Goal: Check status: Check status

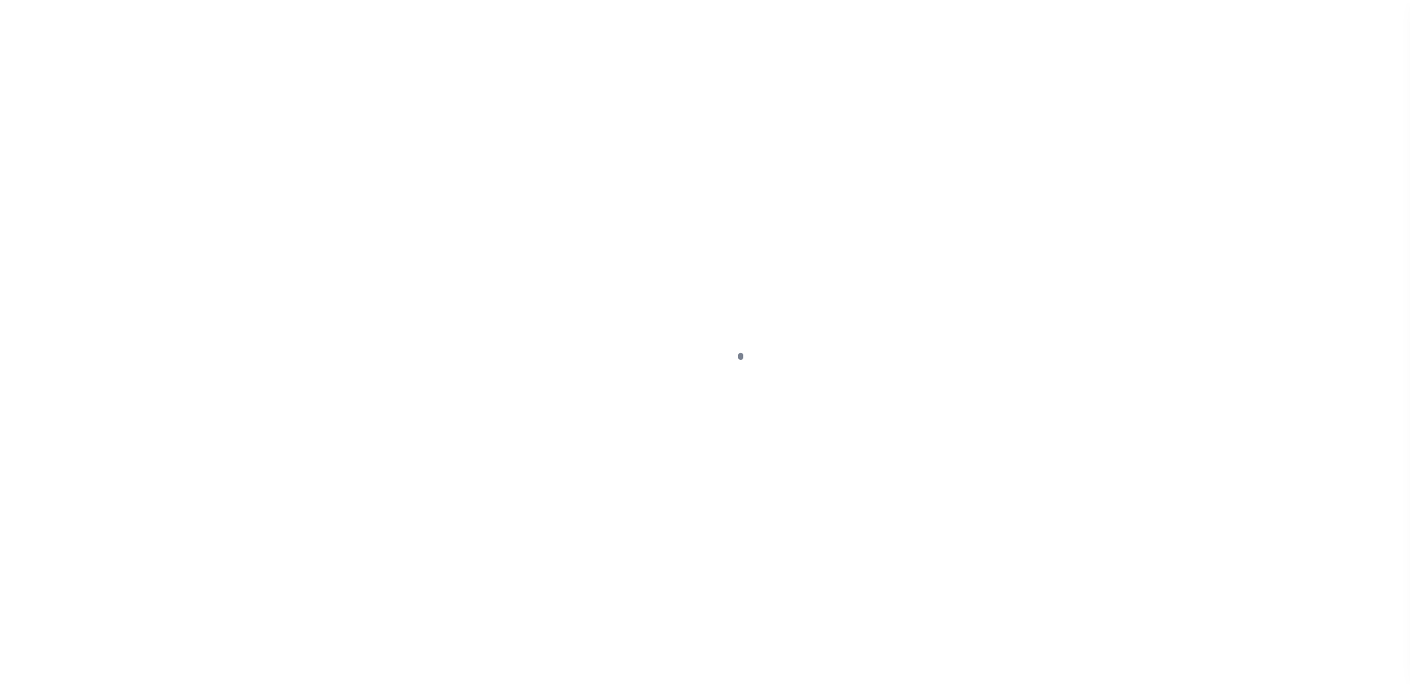
scroll to position [37, 0]
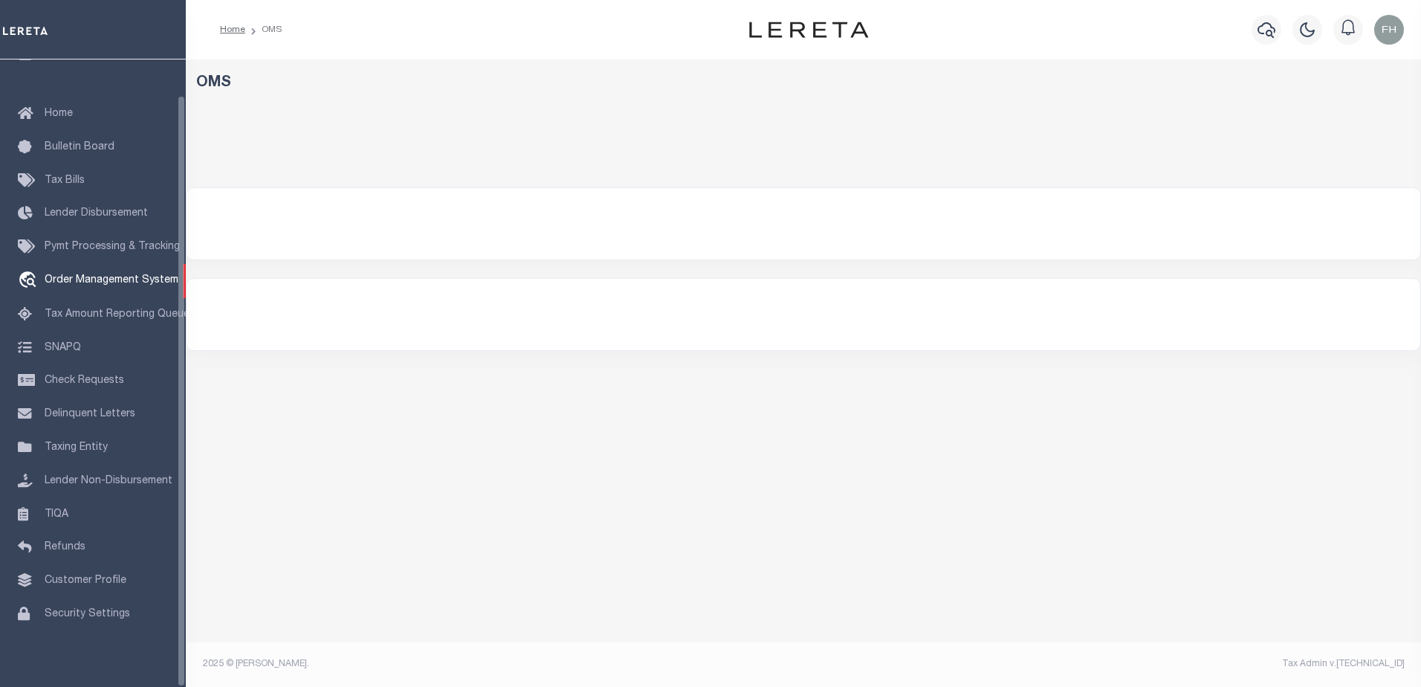
select select "200"
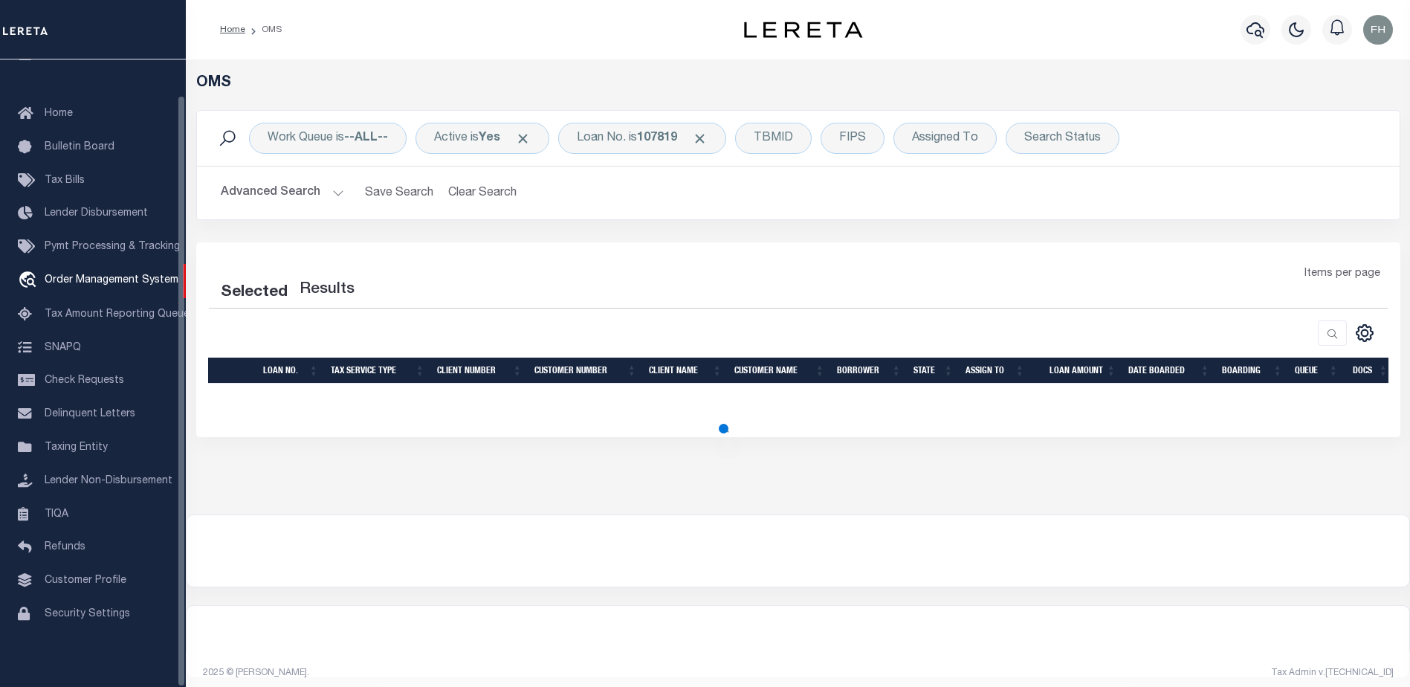
select select "200"
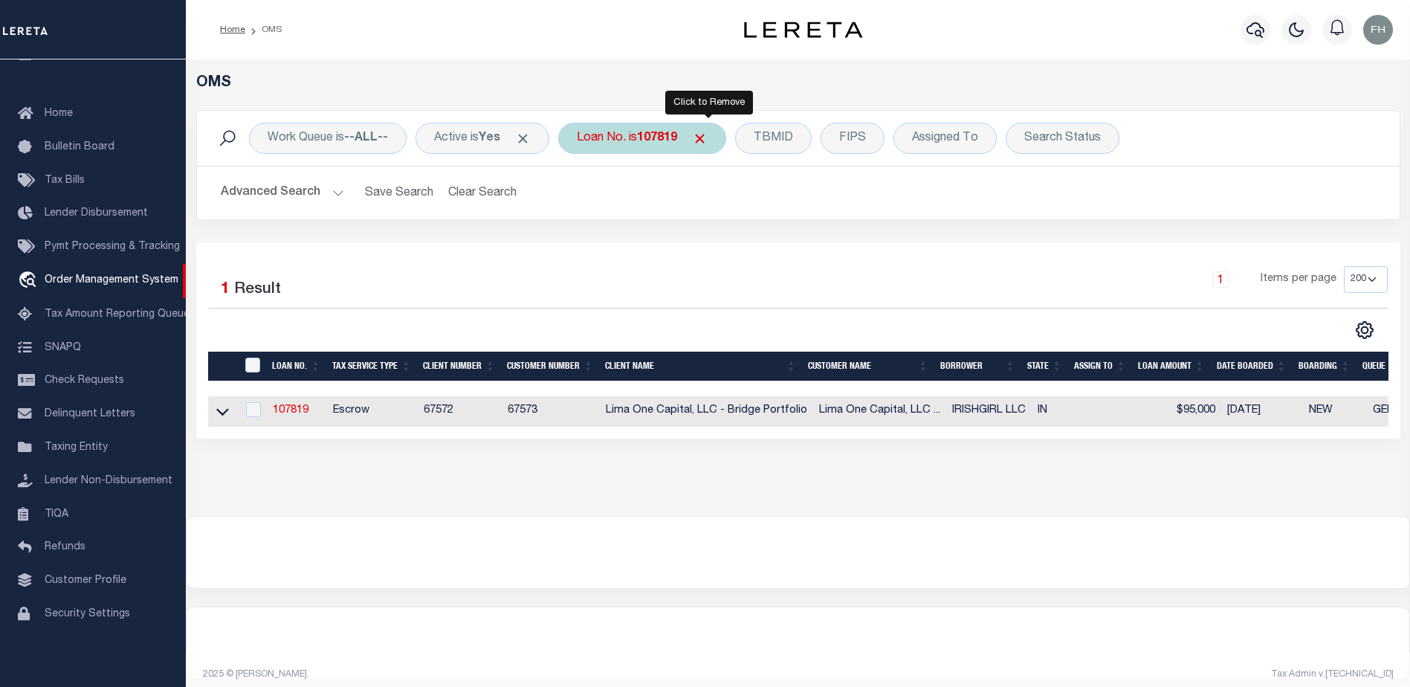
click at [708, 137] on span "Click to Remove" at bounding box center [700, 139] width 16 height 16
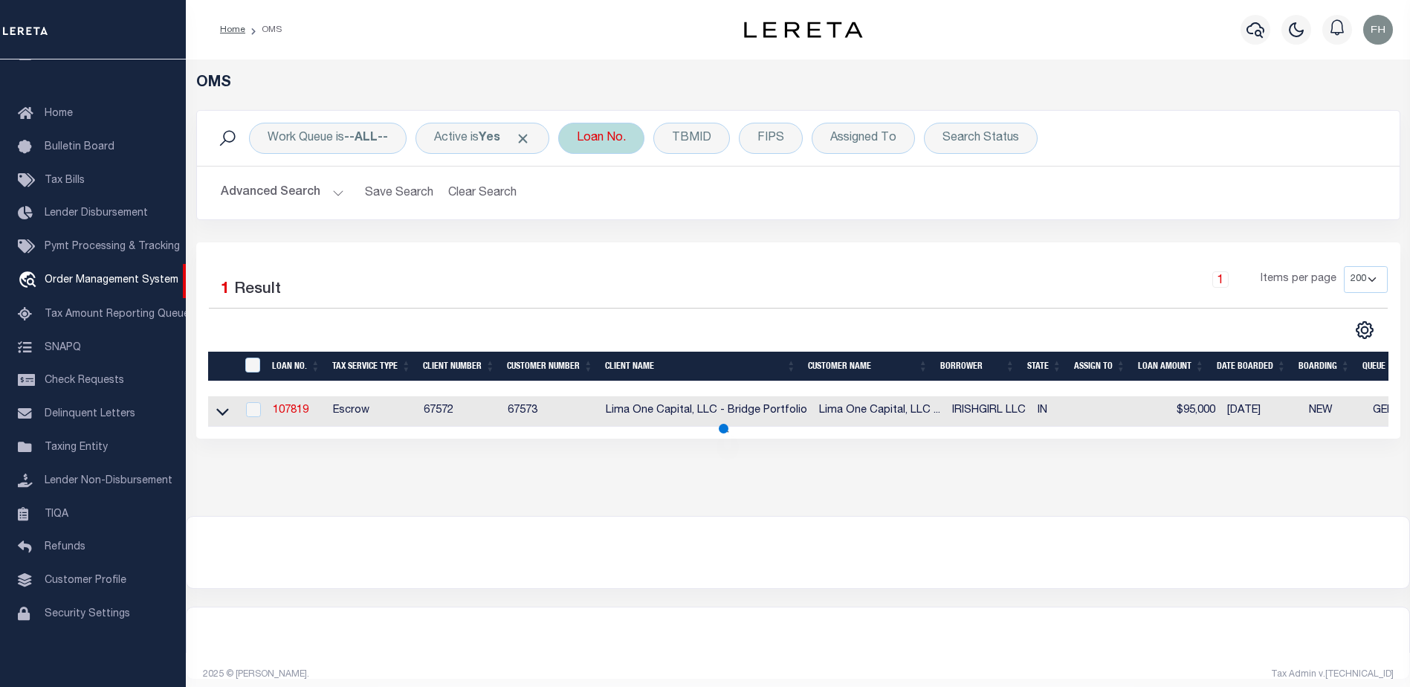
click at [629, 140] on div "Loan No." at bounding box center [601, 138] width 86 height 31
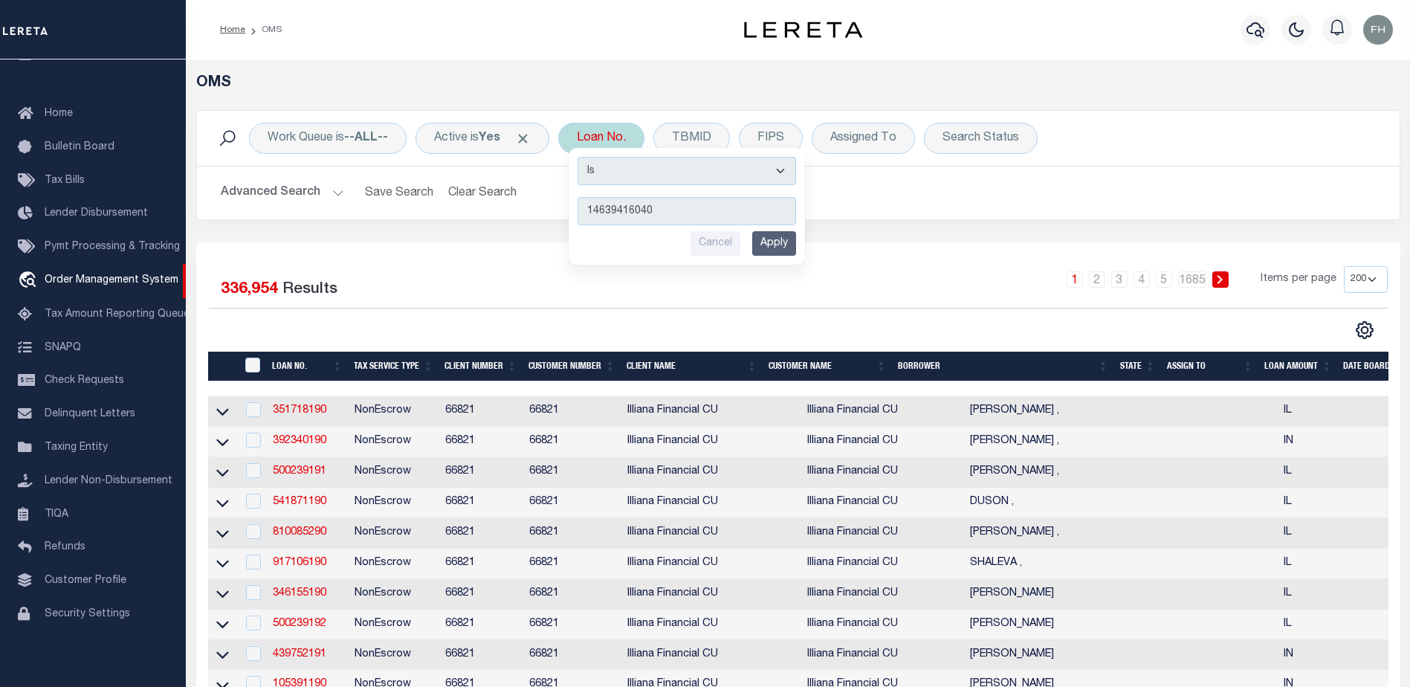
type input "146394160400"
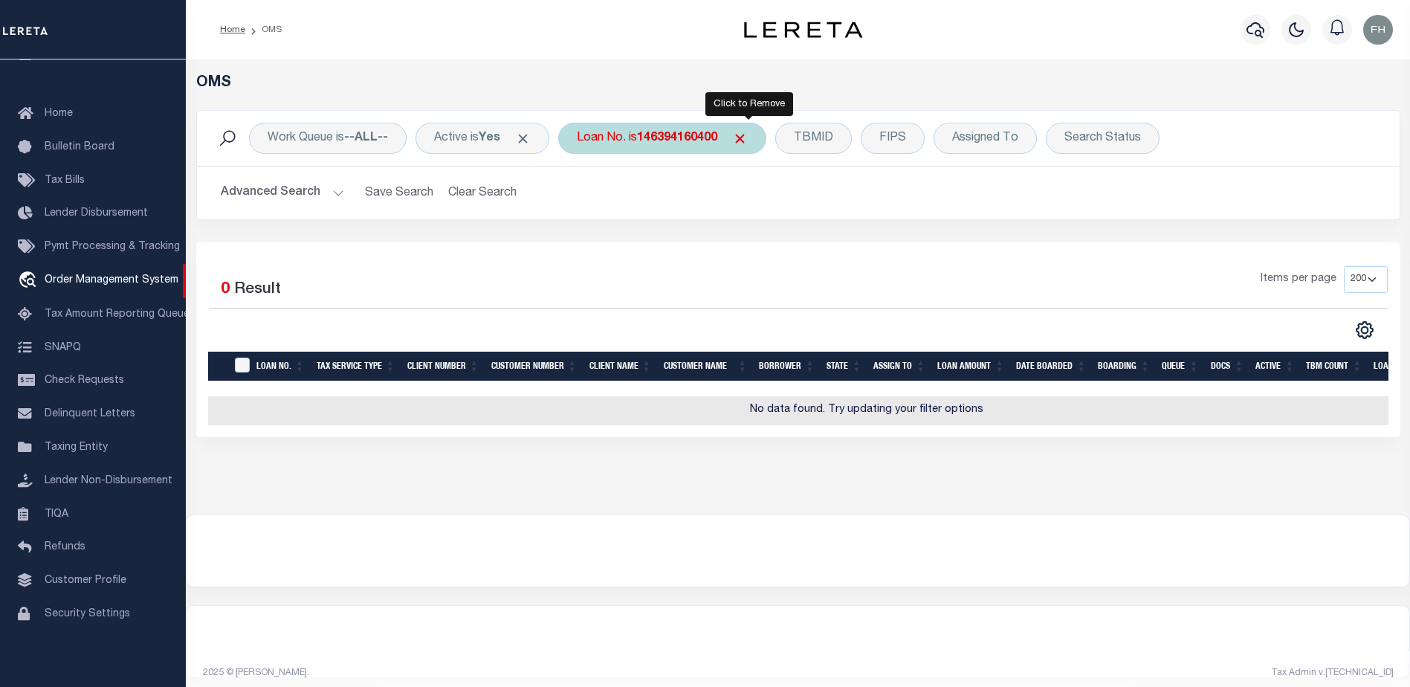
click at [742, 139] on span "Click to Remove" at bounding box center [740, 139] width 16 height 16
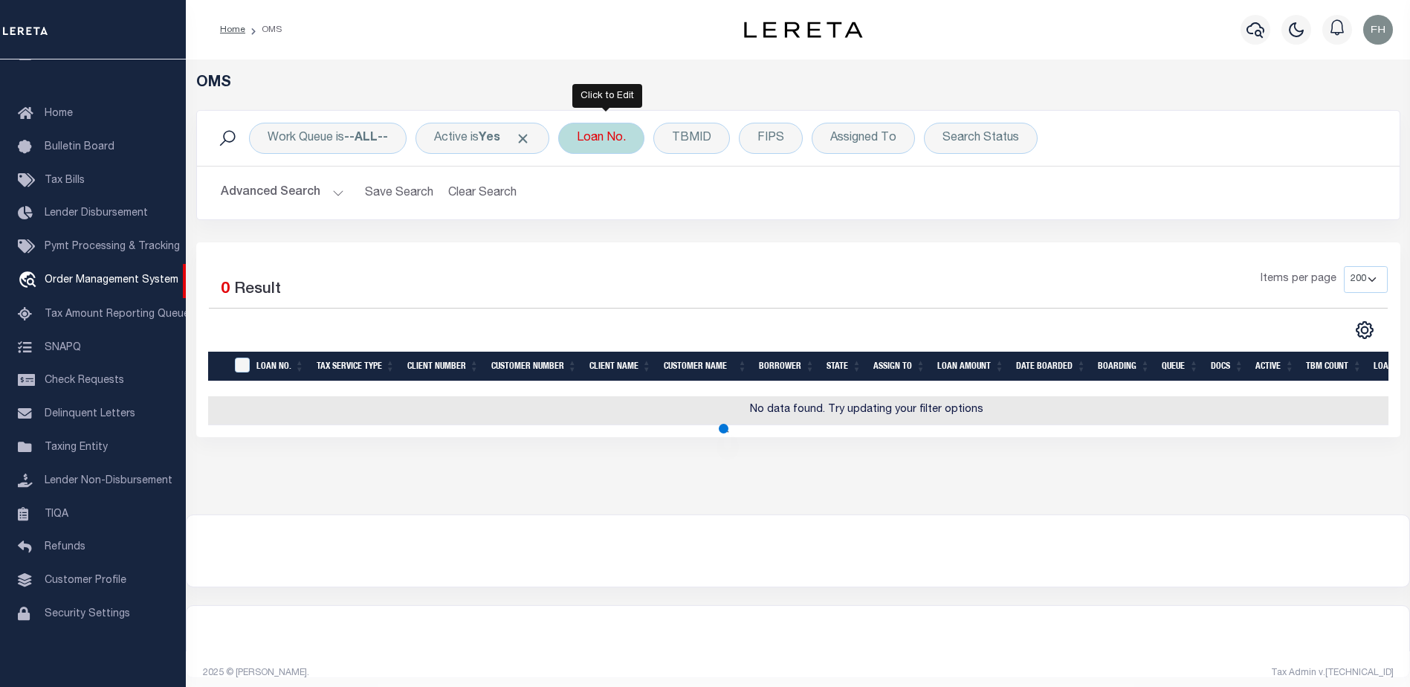
click at [634, 142] on div "Loan No." at bounding box center [601, 138] width 86 height 31
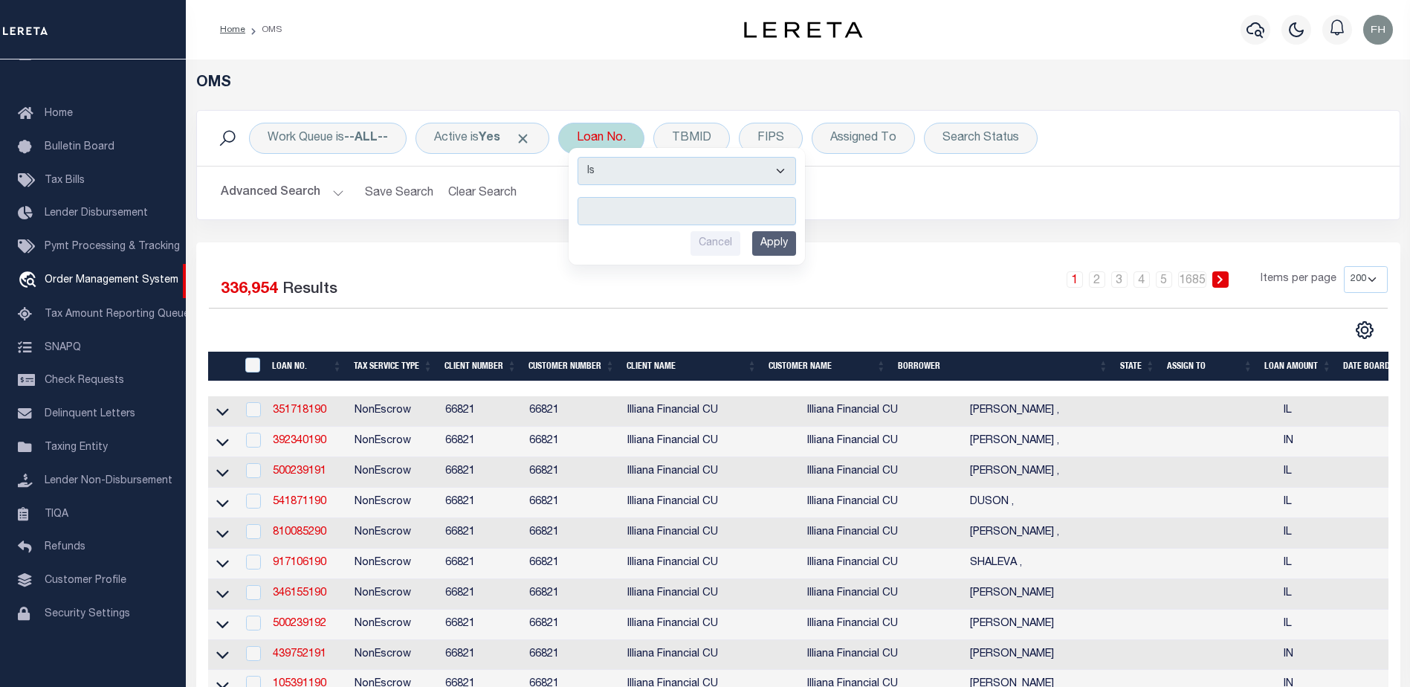
click at [612, 217] on input "text" at bounding box center [687, 211] width 219 height 28
type input "10024545"
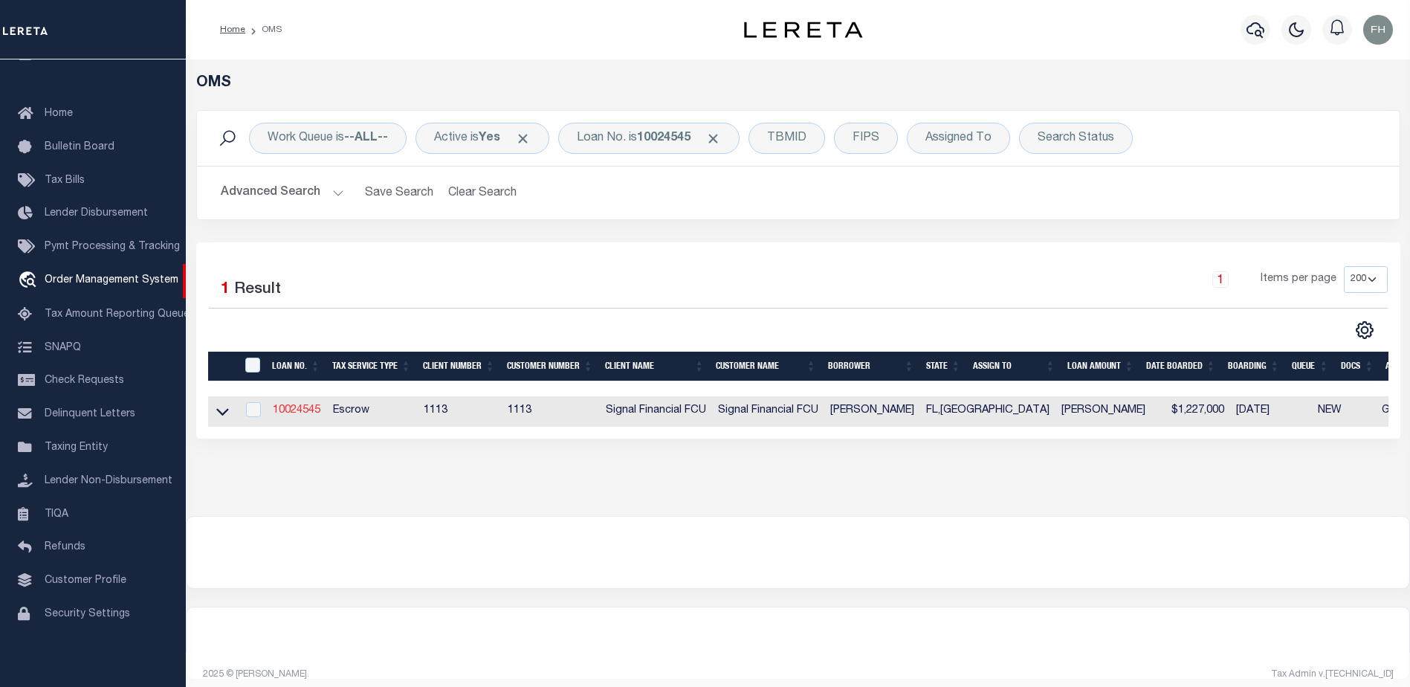
click at [291, 408] on link "10024545" at bounding box center [297, 410] width 48 height 10
type input "10024545"
type input "[PERSON_NAME]"
select select
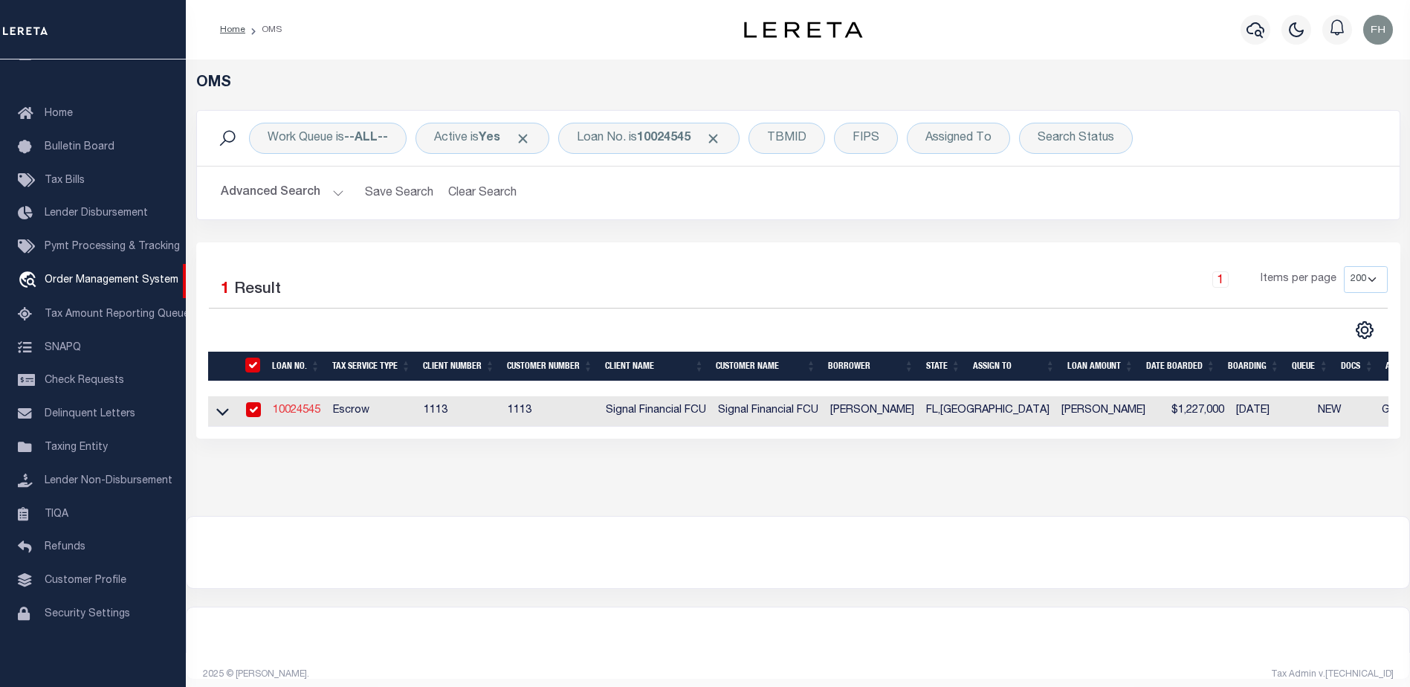
select select "10"
select select "Escrow"
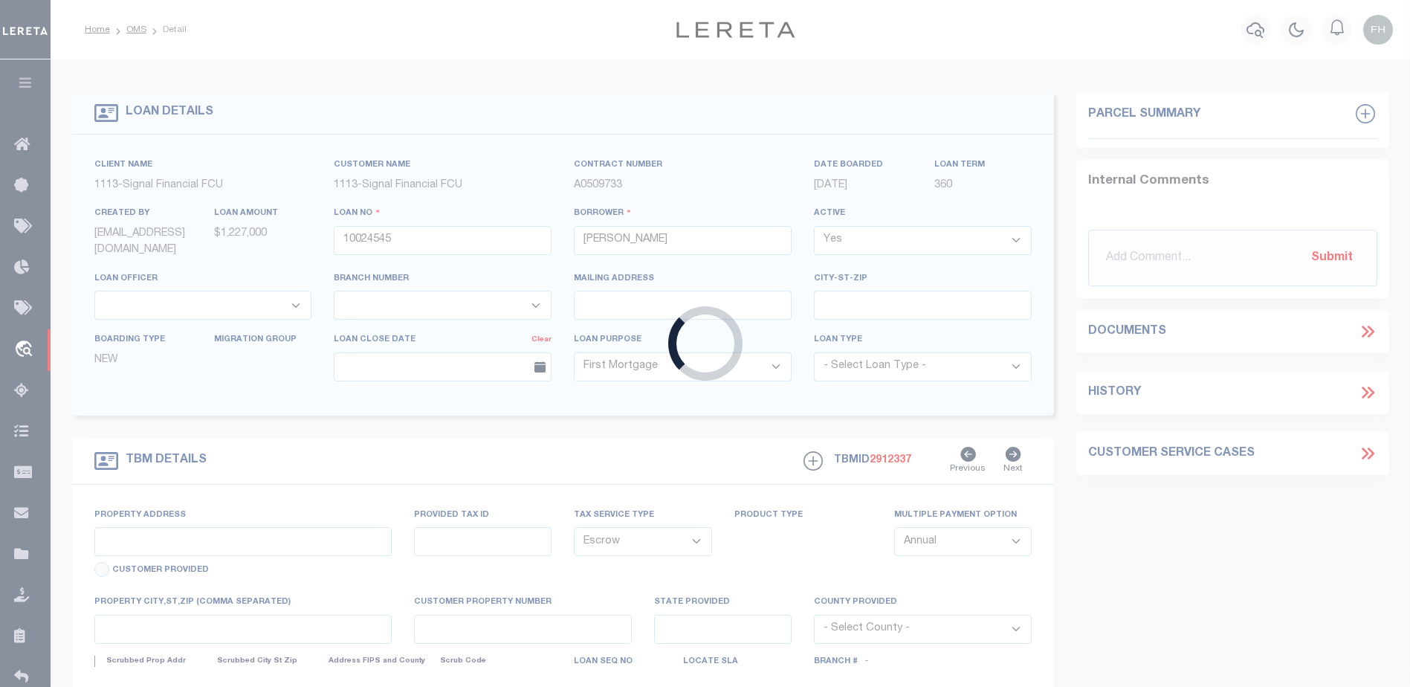
select select "2139"
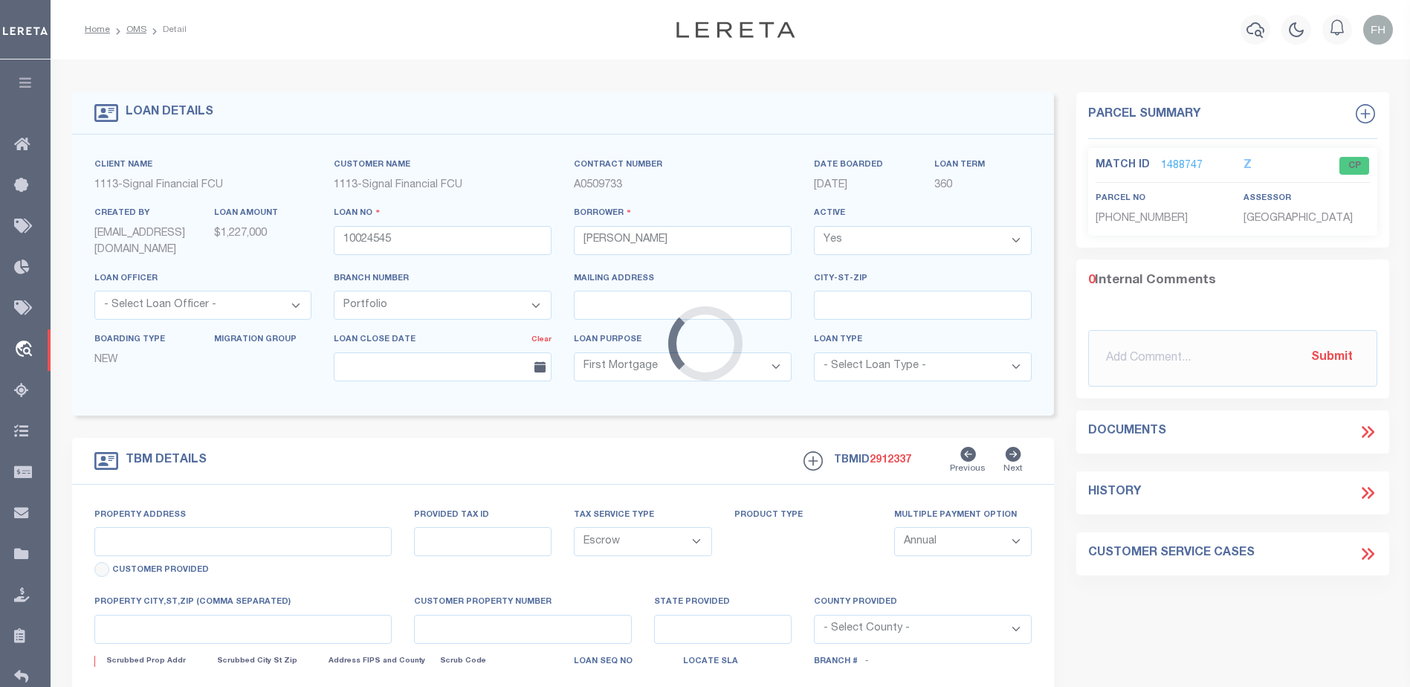
type input "[STREET_ADDRESS]"
type input "0258070044"
select select
type input "[GEOGRAPHIC_DATA]"
type input "0010024545"
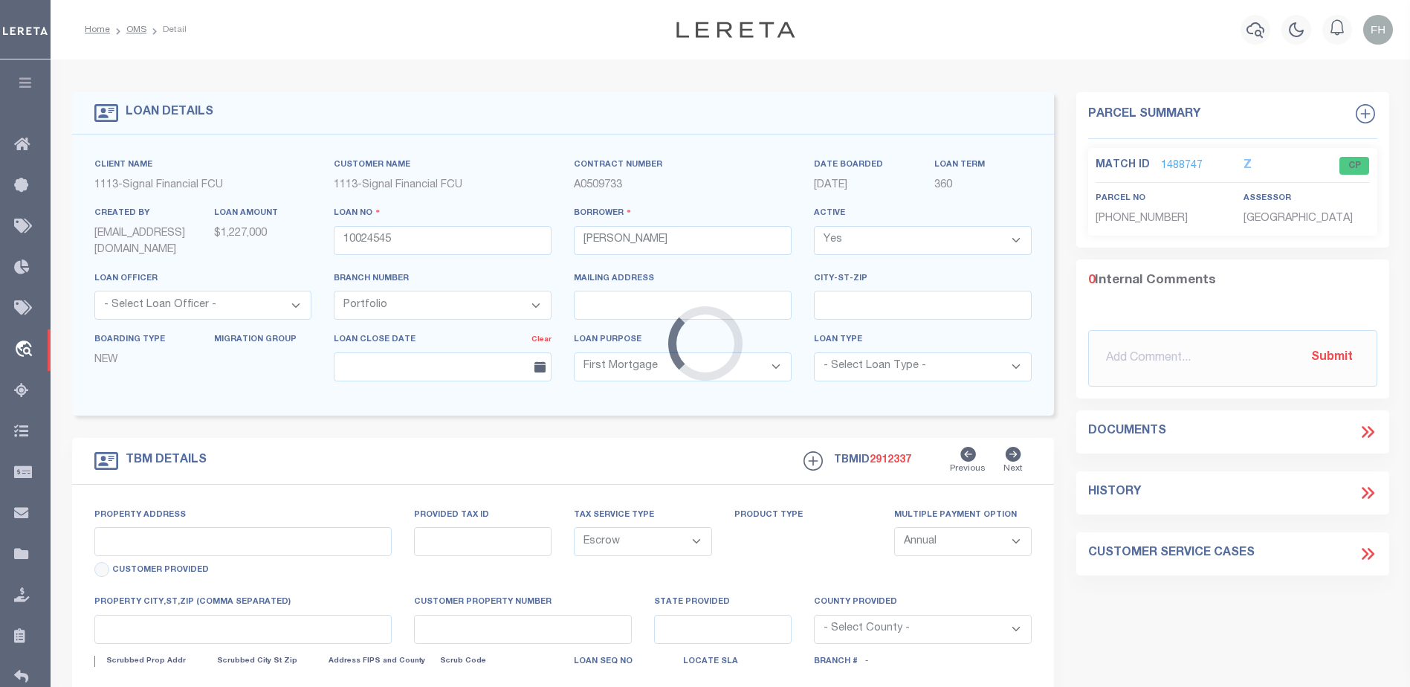
type input "FL"
select select "[GEOGRAPHIC_DATA]"
type textarea "LOT 33, [GEOGRAPHIC_DATA], UNIT VI"
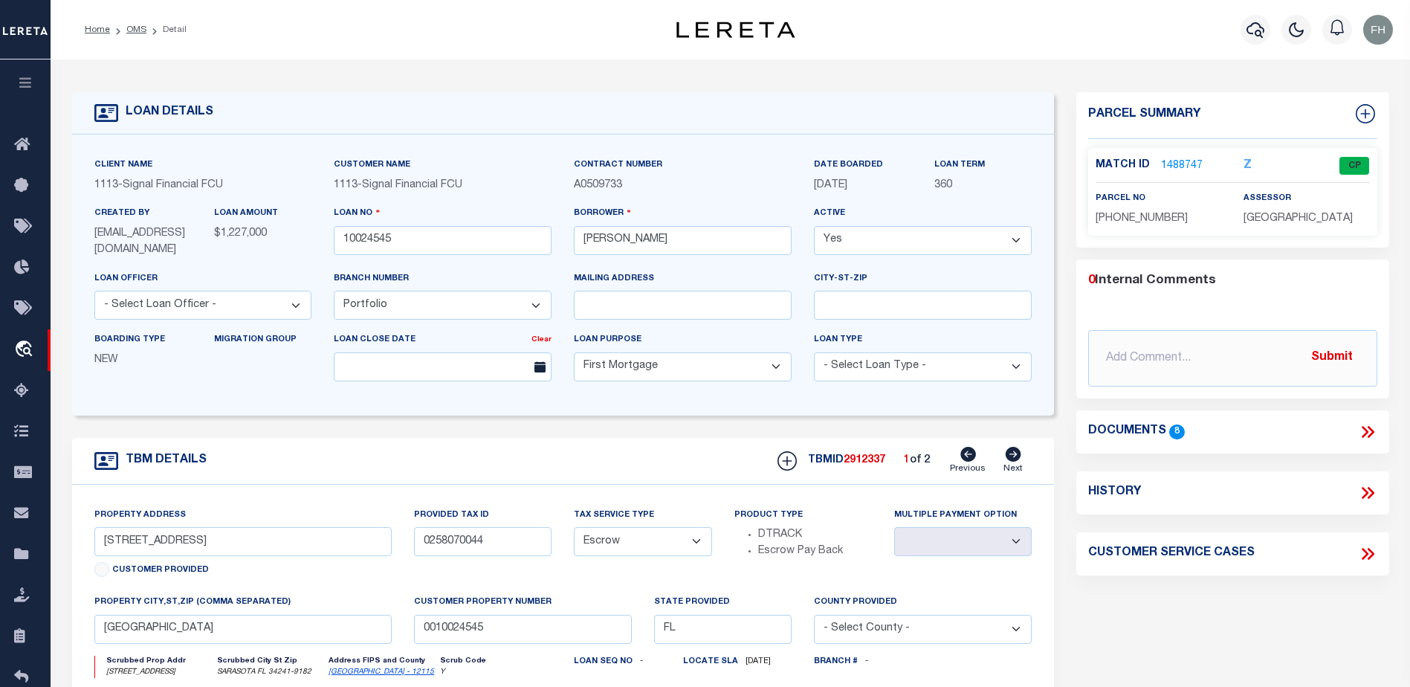
click at [1184, 161] on link "1488747" at bounding box center [1182, 166] width 42 height 16
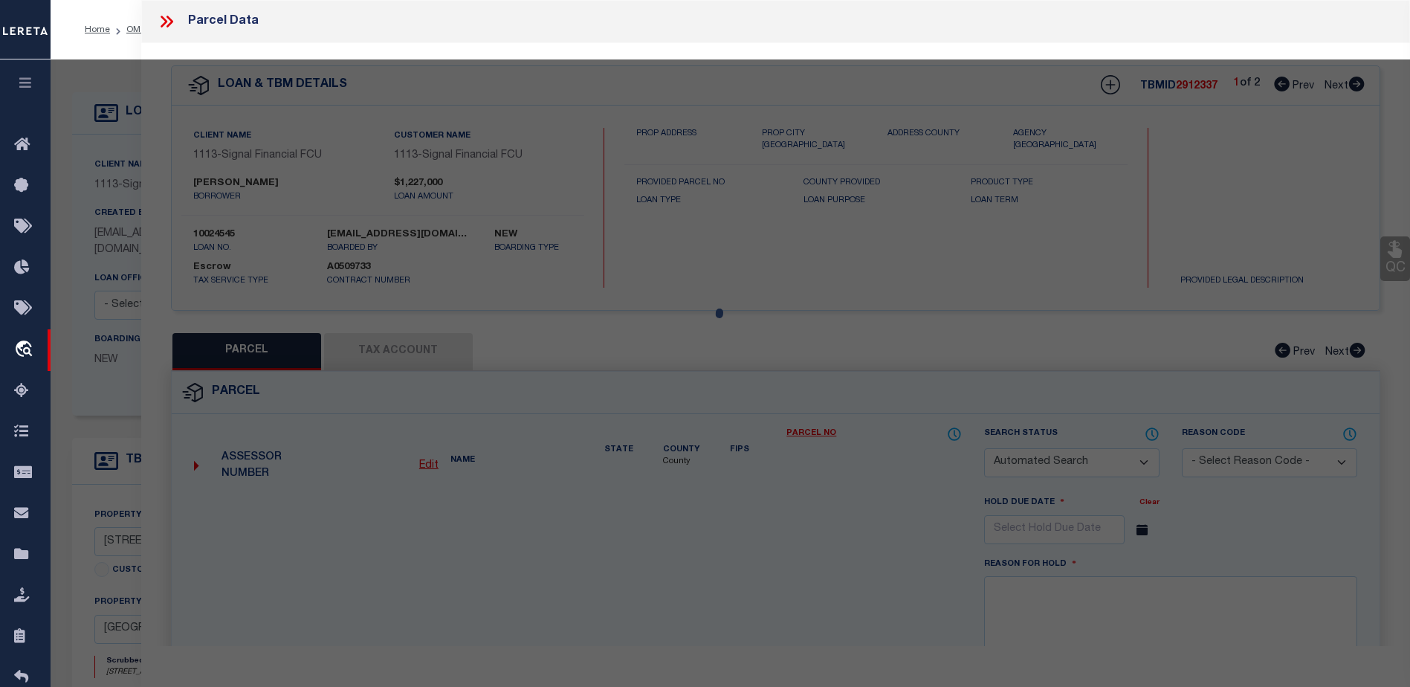
checkbox input "false"
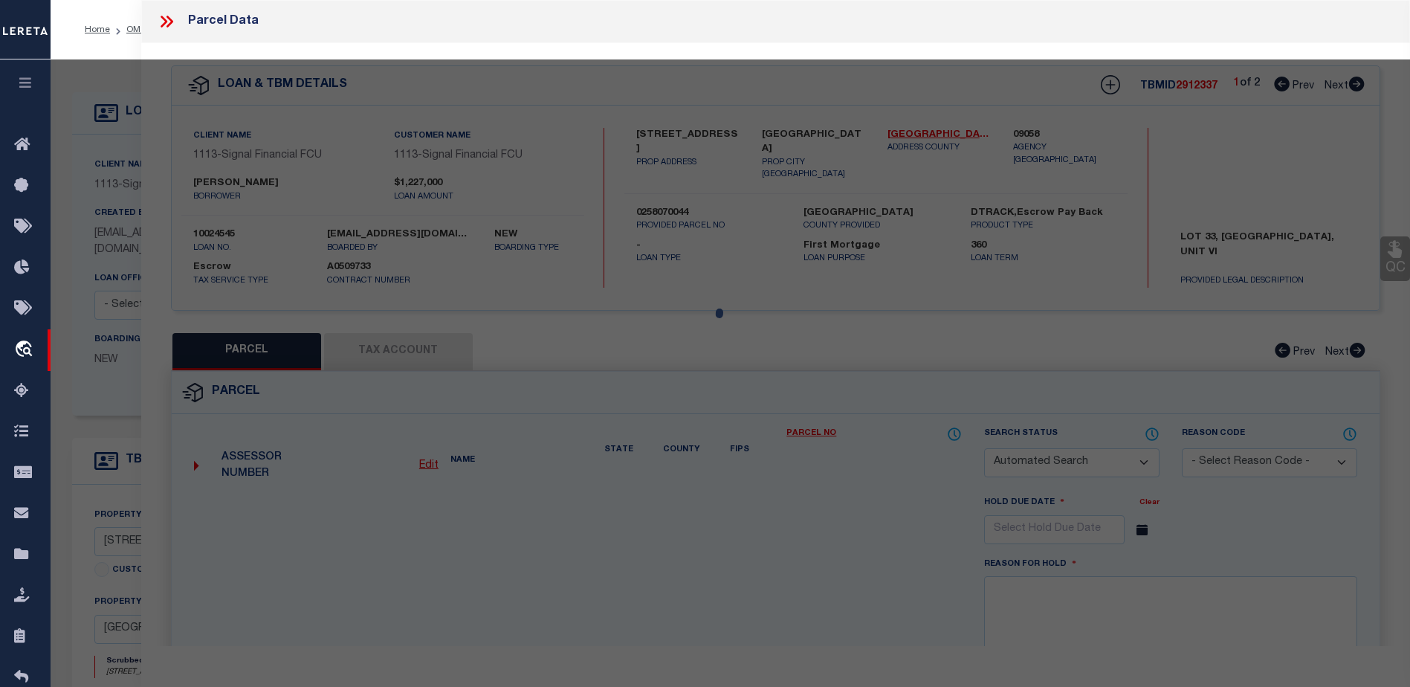
select select "CP"
type input "BROWN [PERSON_NAME] (TTEE)"
select select
type input "[STREET_ADDRESS]"
checkbox input "false"
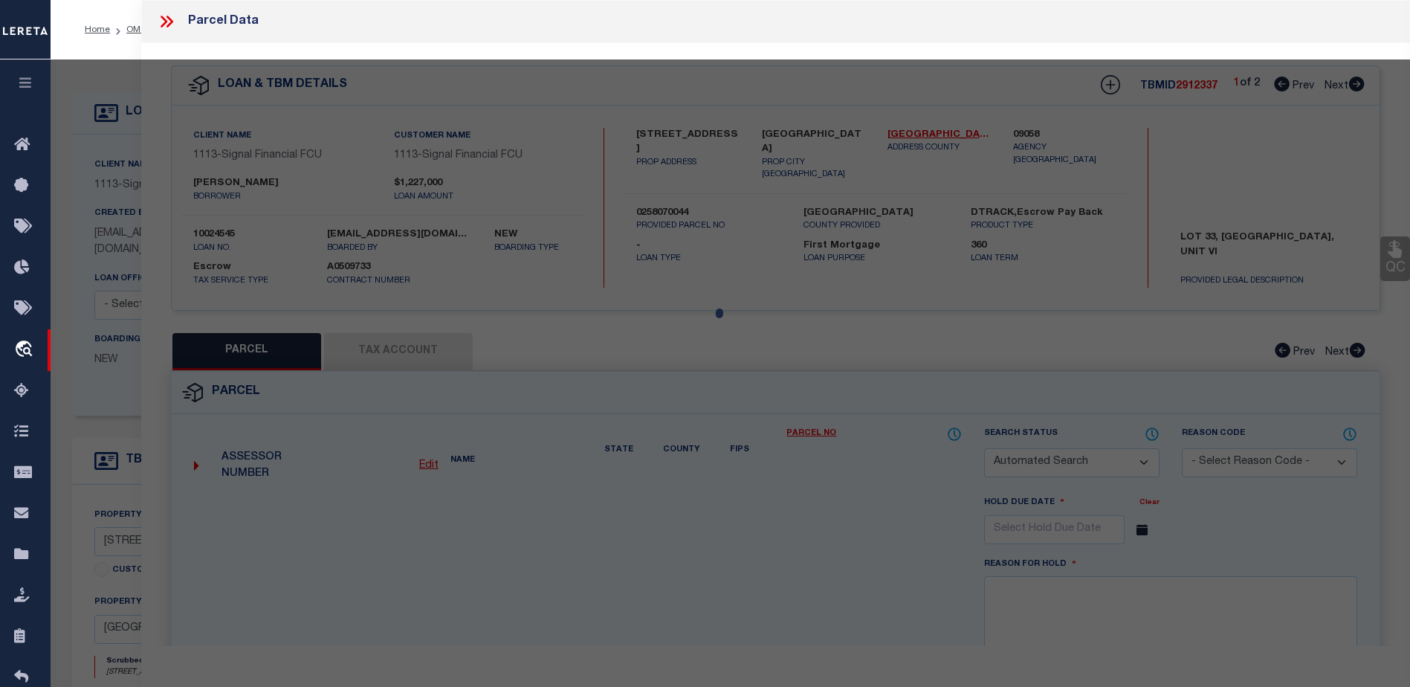
type input "SARASOTA FL 34241"
type textarea "LOT 33 HERITAGE OAKS GOLF & COUNTRY CLUB UNIT 6"
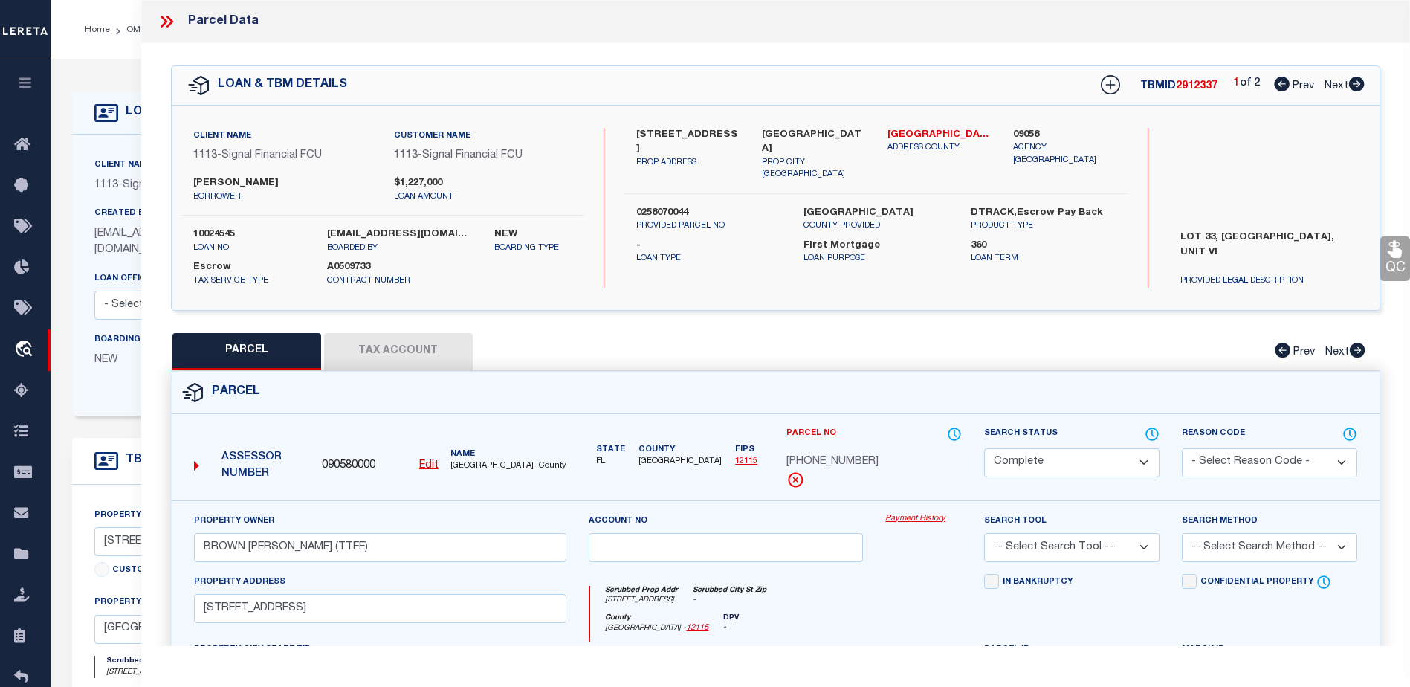
click at [162, 19] on icon at bounding box center [166, 21] width 19 height 19
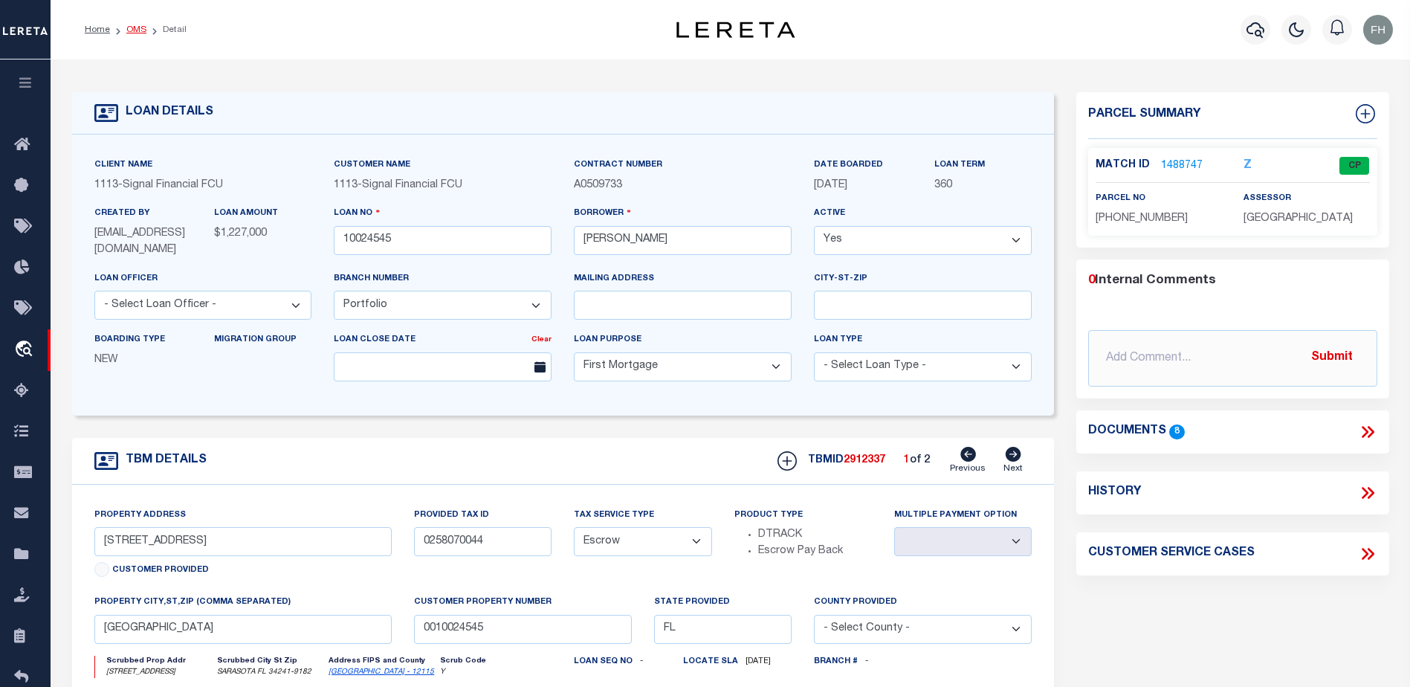
click at [143, 29] on link "OMS" at bounding box center [136, 29] width 20 height 9
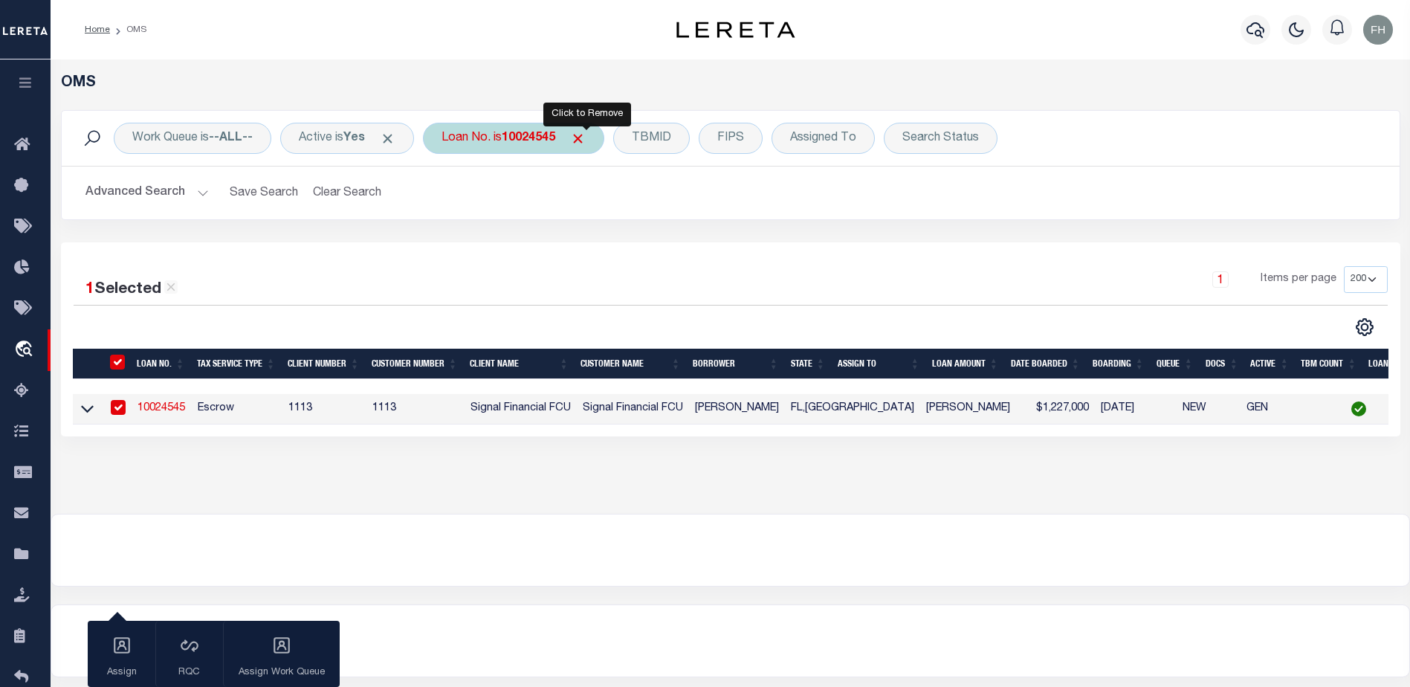
click at [586, 136] on span "Click to Remove" at bounding box center [578, 139] width 16 height 16
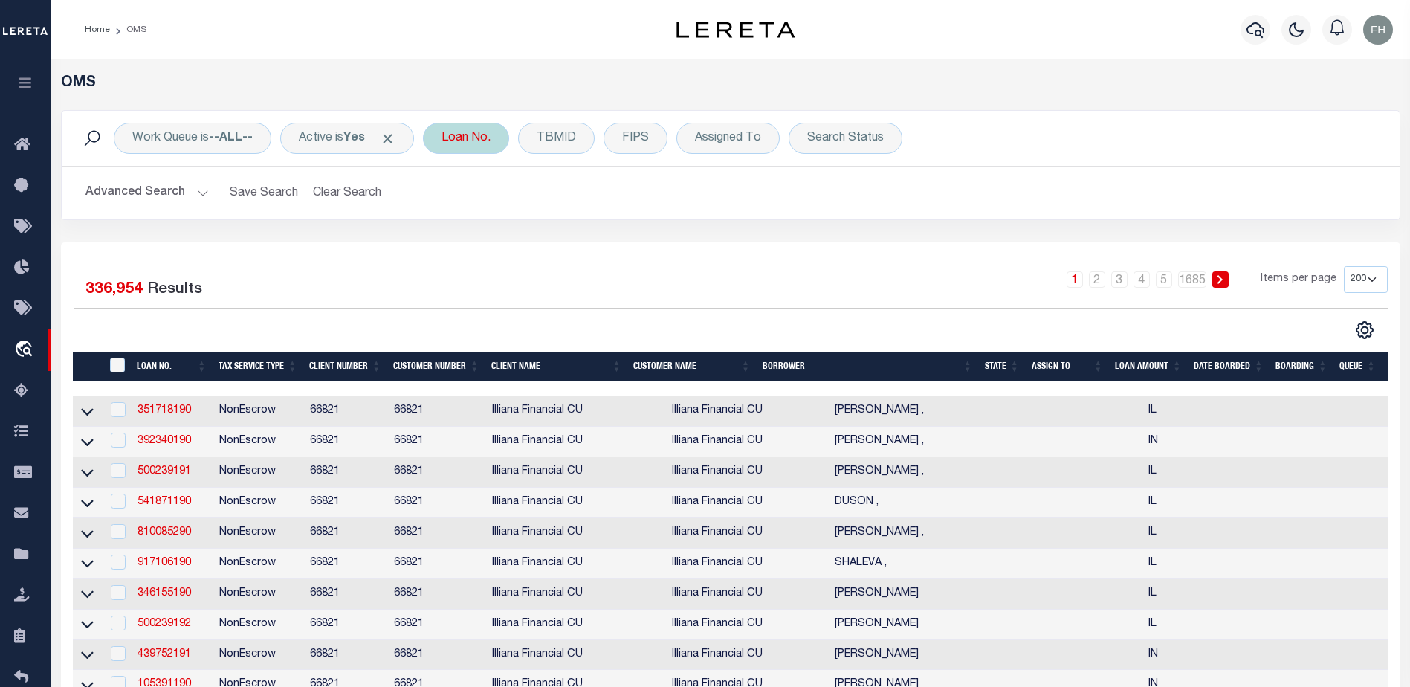
click at [502, 138] on div "Loan No." at bounding box center [466, 138] width 86 height 31
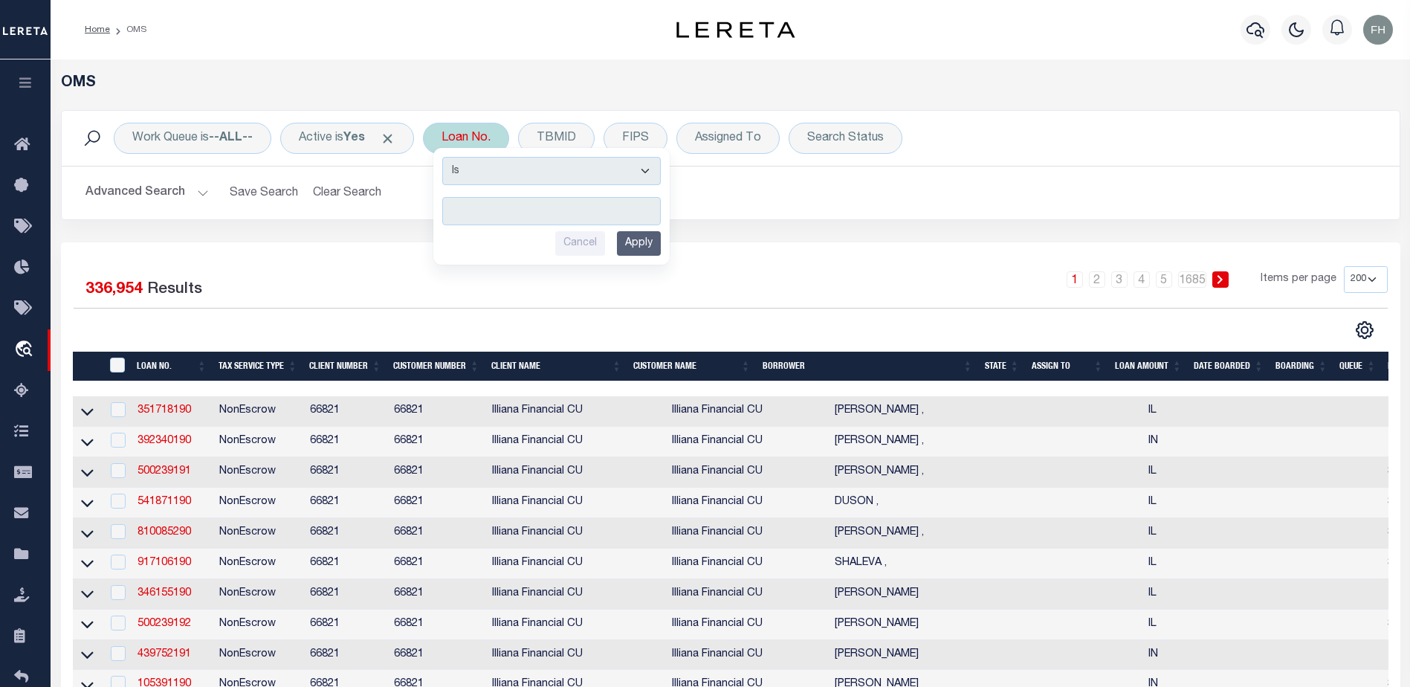
click at [494, 207] on input "text" at bounding box center [551, 211] width 219 height 28
type input "97121667"
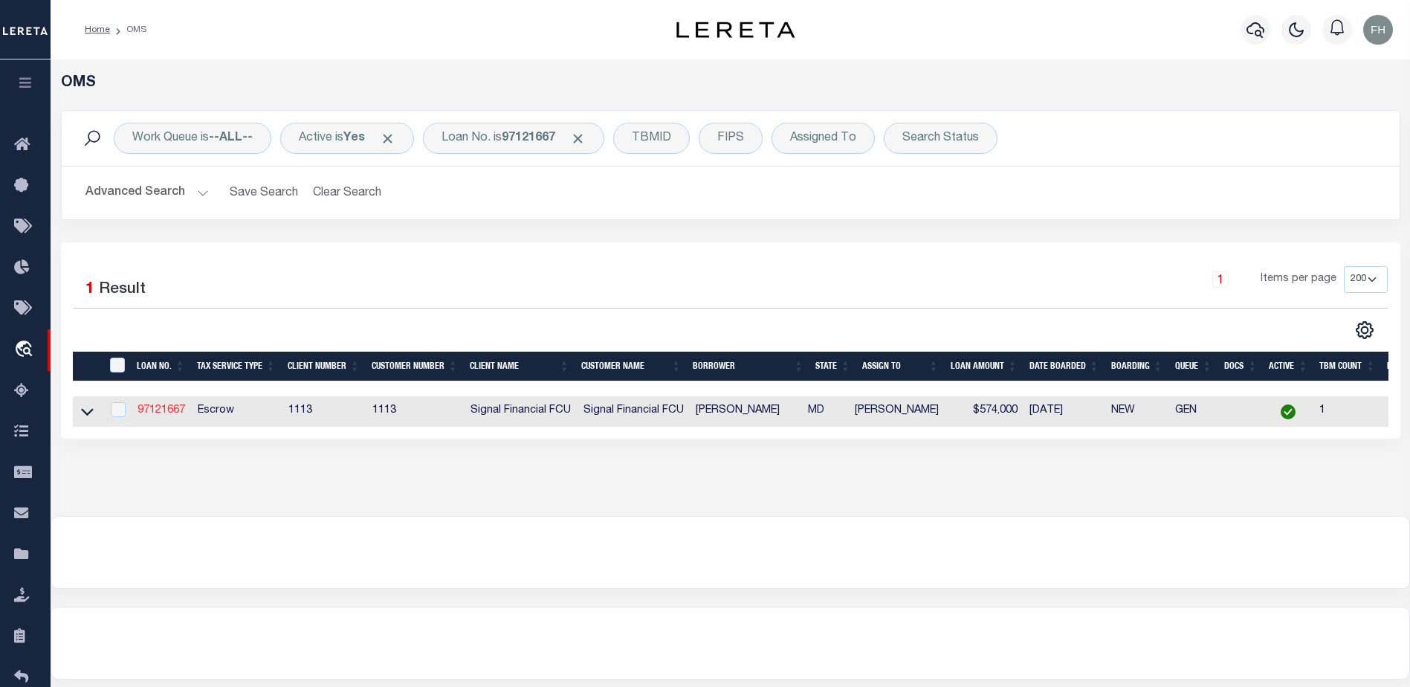
click at [175, 410] on link "97121667" at bounding box center [162, 410] width 48 height 10
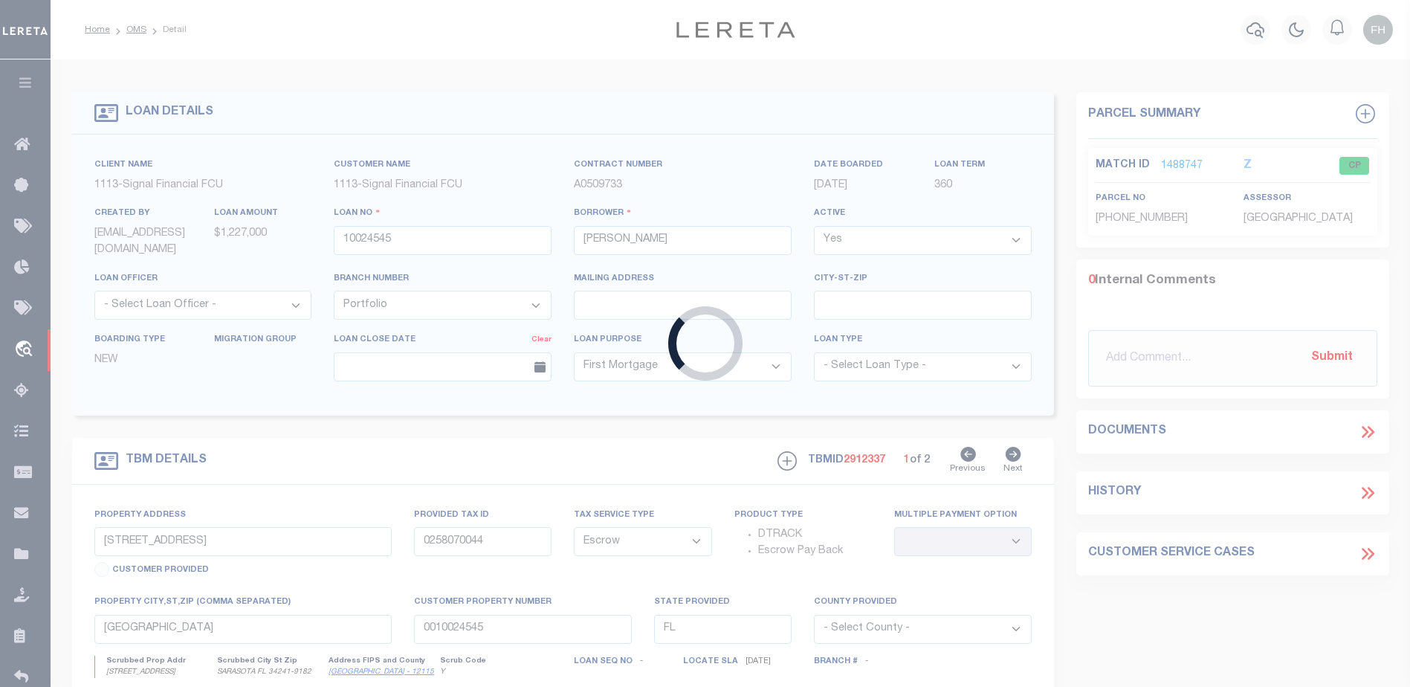
type input "97121667"
type input "[PERSON_NAME]"
type input "[STREET_ADDRESS]"
type input "[PHONE_NUMBER]"
type input "[GEOGRAPHIC_DATA]"
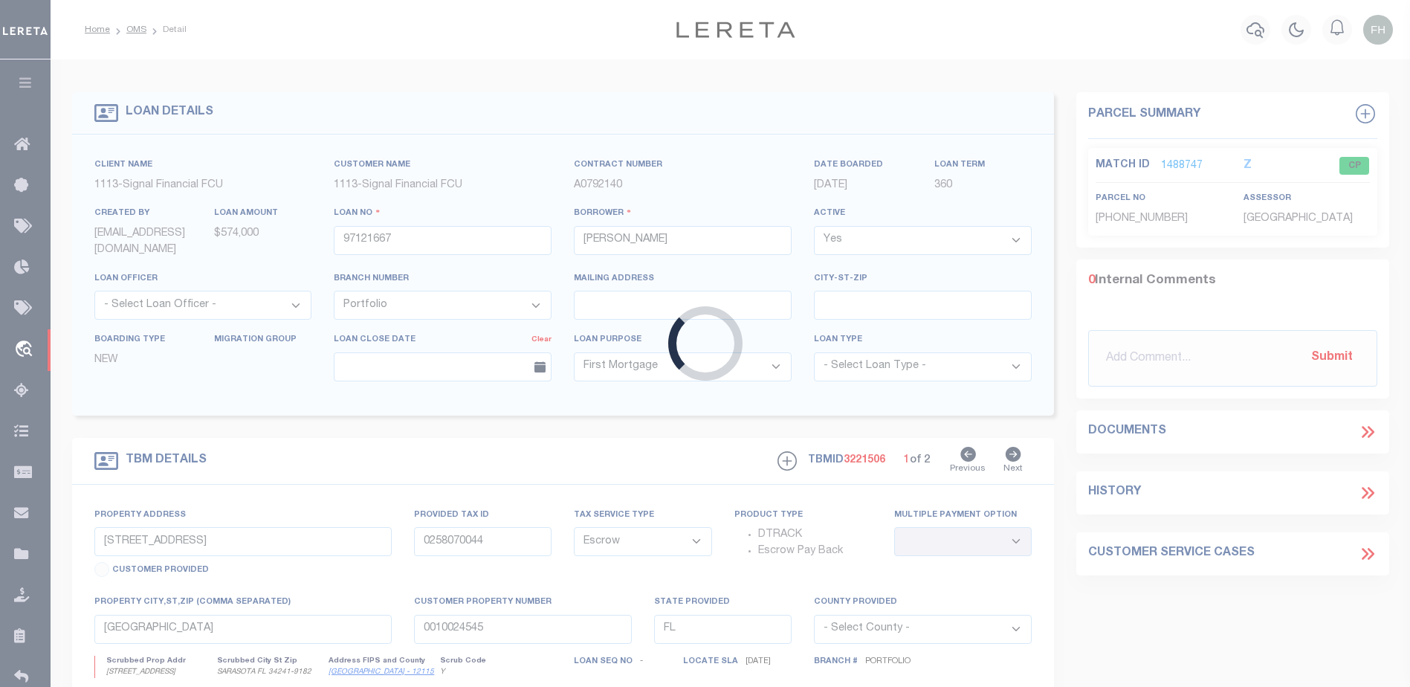
type input "0401"
type input "MD"
select select
type textarea "LOT 24, SECTION 6, PLAT 8 OF 8, THE RIDGES OF [GEOGRAPHIC_DATA]"
select select "2"
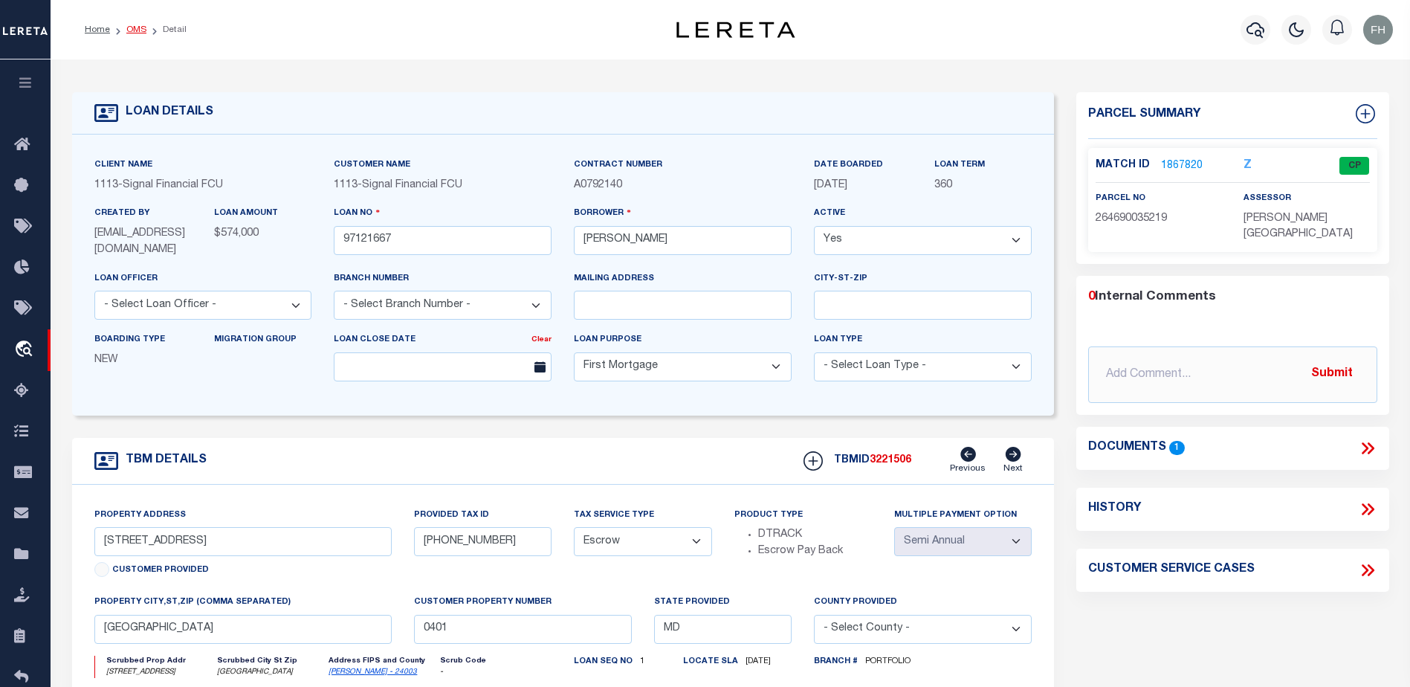
click at [134, 28] on link "OMS" at bounding box center [136, 29] width 20 height 9
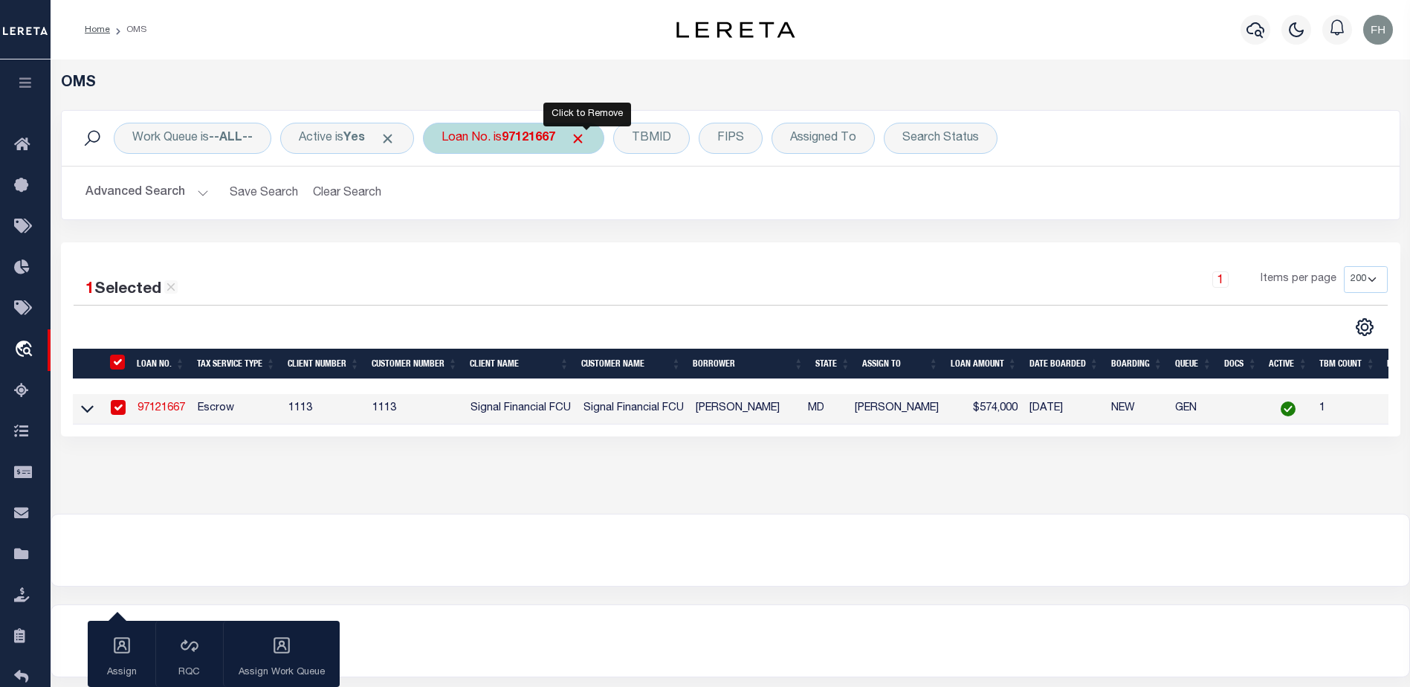
click at [586, 138] on span "Click to Remove" at bounding box center [578, 139] width 16 height 16
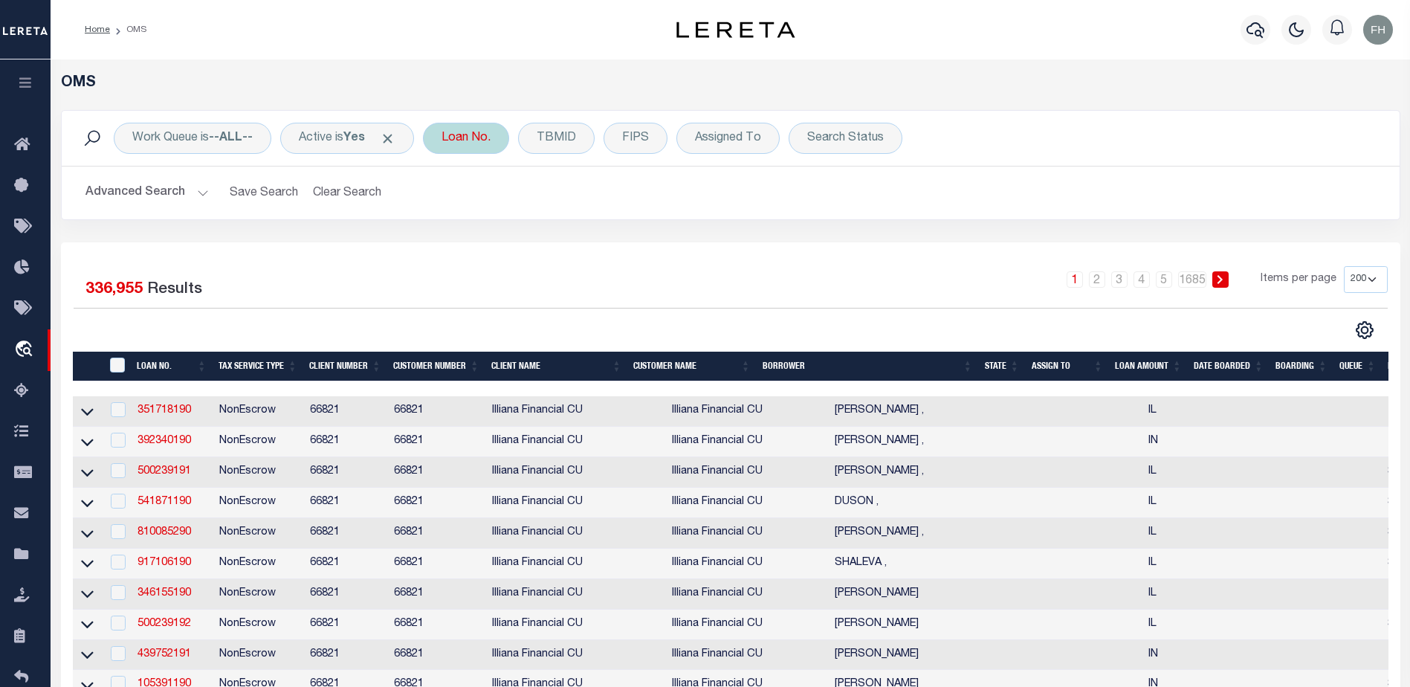
click at [496, 138] on div "Loan No." at bounding box center [466, 138] width 86 height 31
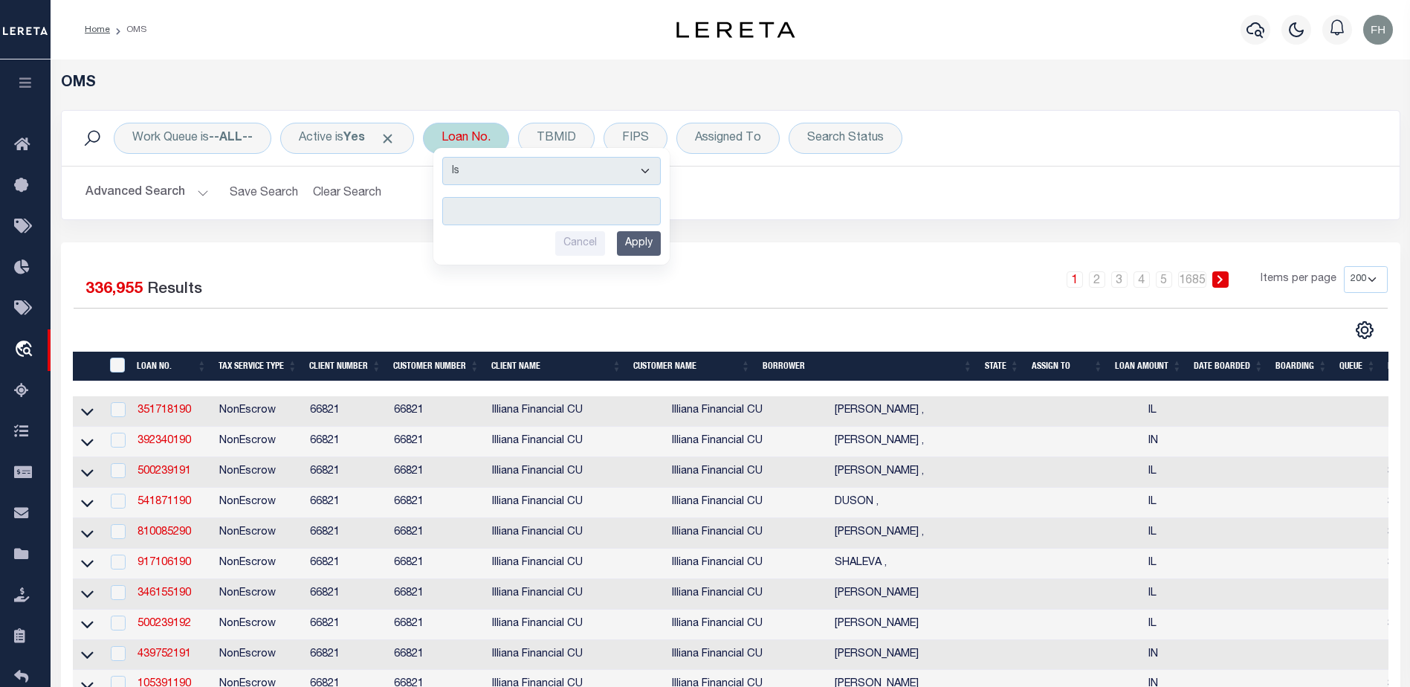
click at [520, 210] on input "text" at bounding box center [551, 211] width 219 height 28
type input "970293370090"
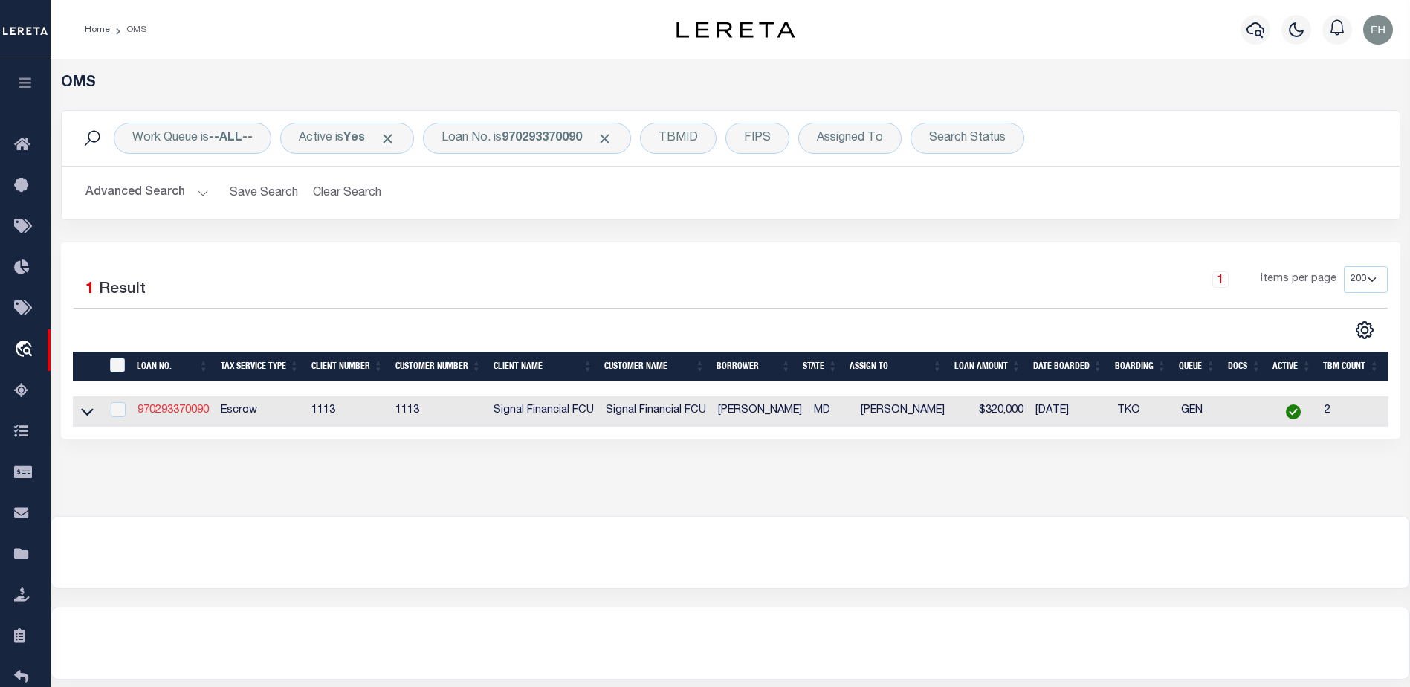
click at [175, 410] on link "970293370090" at bounding box center [173, 410] width 71 height 10
type input "970293370090"
type input "[PERSON_NAME]"
select select "2140"
type input "[STREET_ADDRESS]"
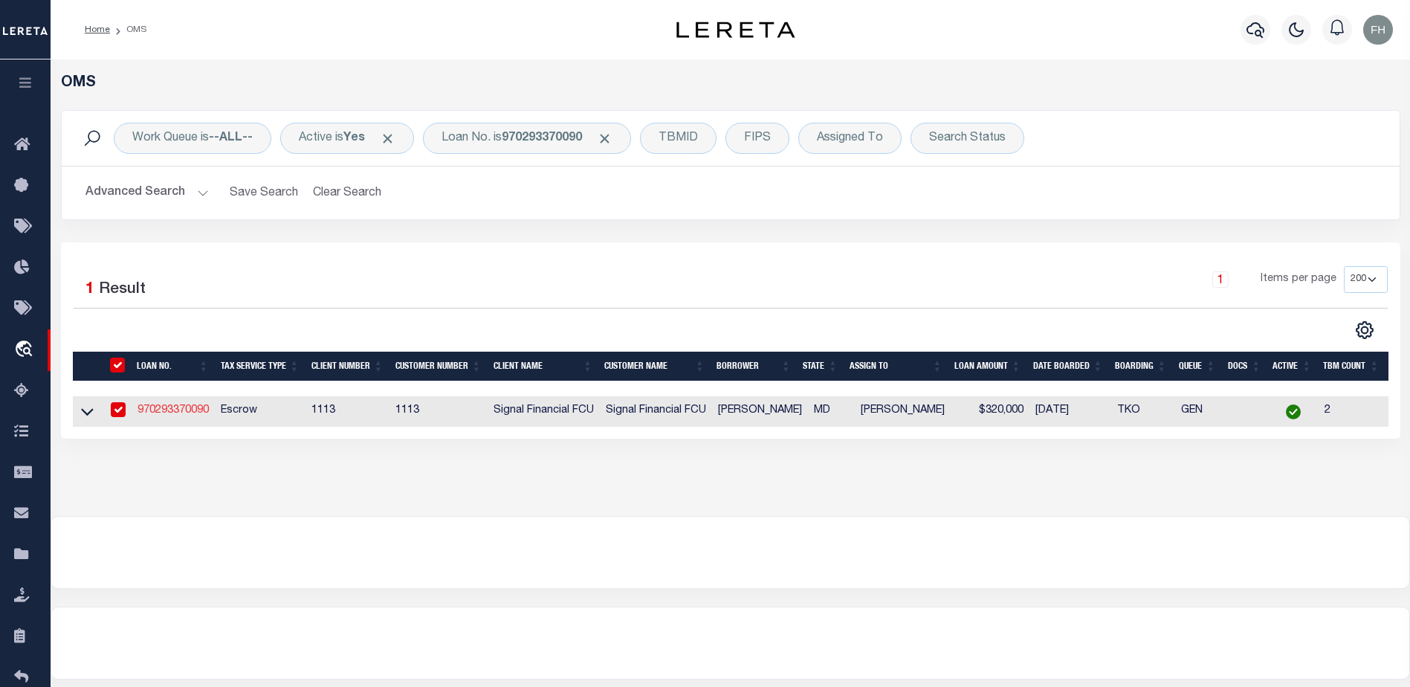
type input "THURMONT, MD 21788"
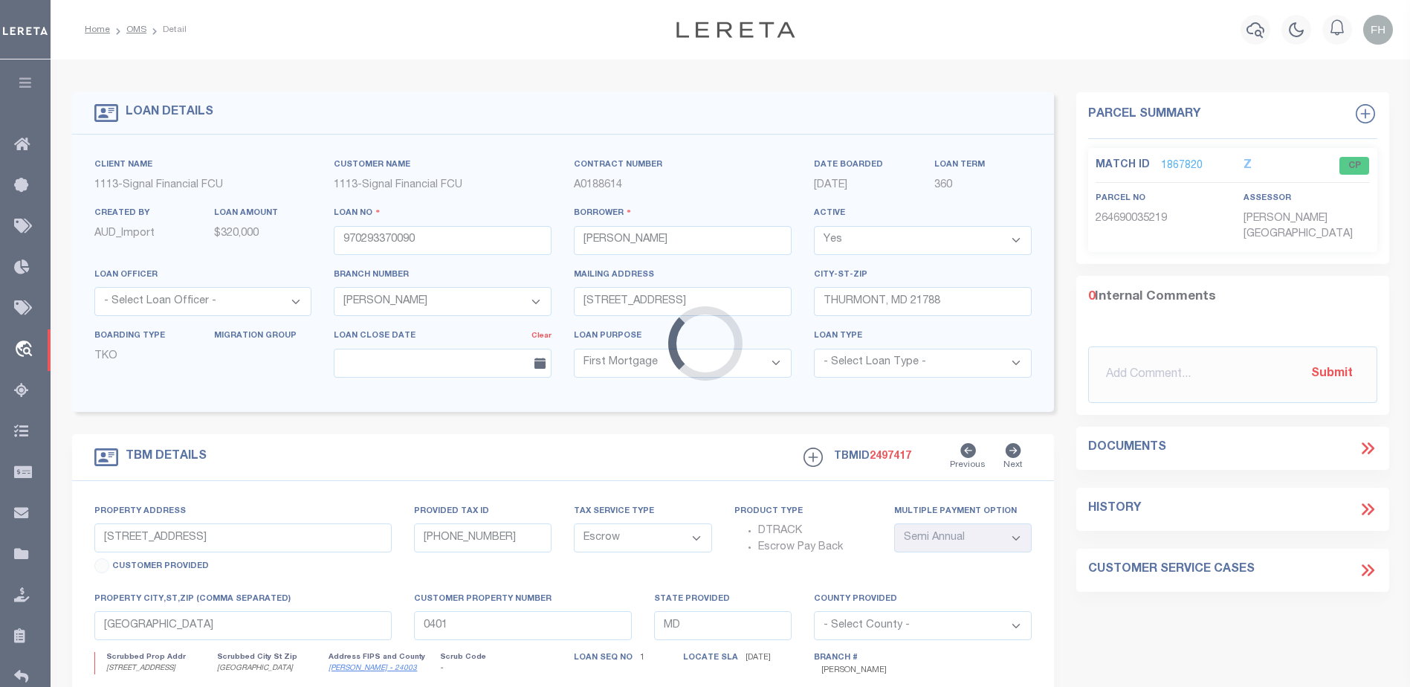
type input "[STREET_ADDRESS]"
type input "15-319070"
type input "MD, MD 21788"
type input "97029337"
select select "[PERSON_NAME]"
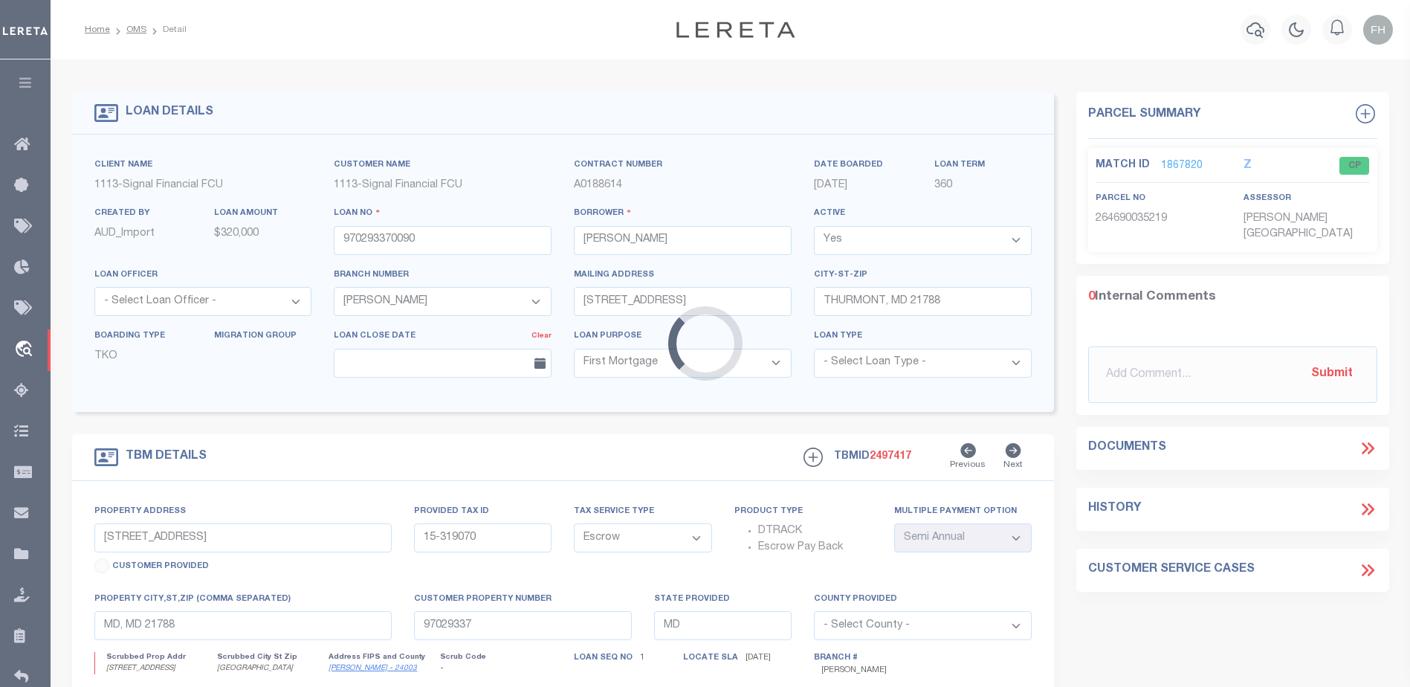
type textarea "LT 1 AC 10 EMMITS. RD. [GEOGRAPHIC_DATA]"
select select "2140"
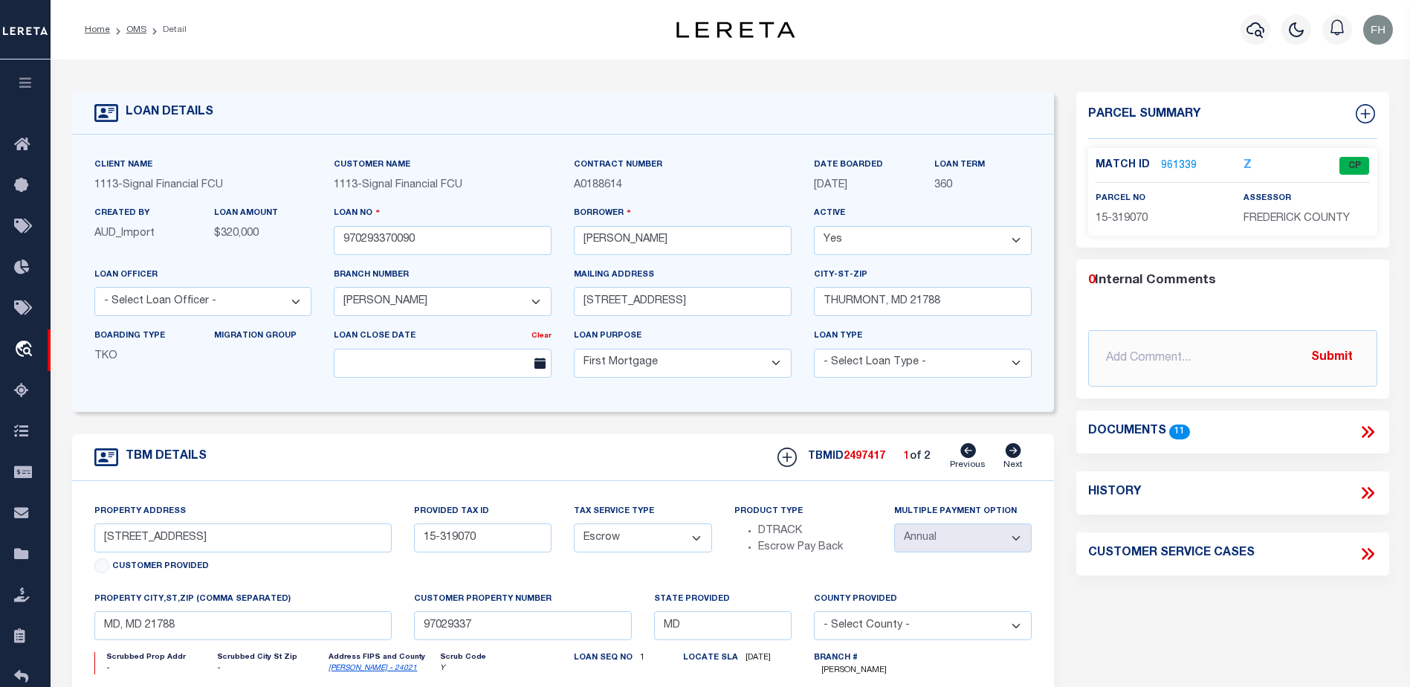
click at [1015, 454] on icon at bounding box center [1013, 450] width 16 height 15
type input "[STREET_ADDRESS]"
type input "06-088678"
type input "[GEOGRAPHIC_DATA]"
type input "0010024032"
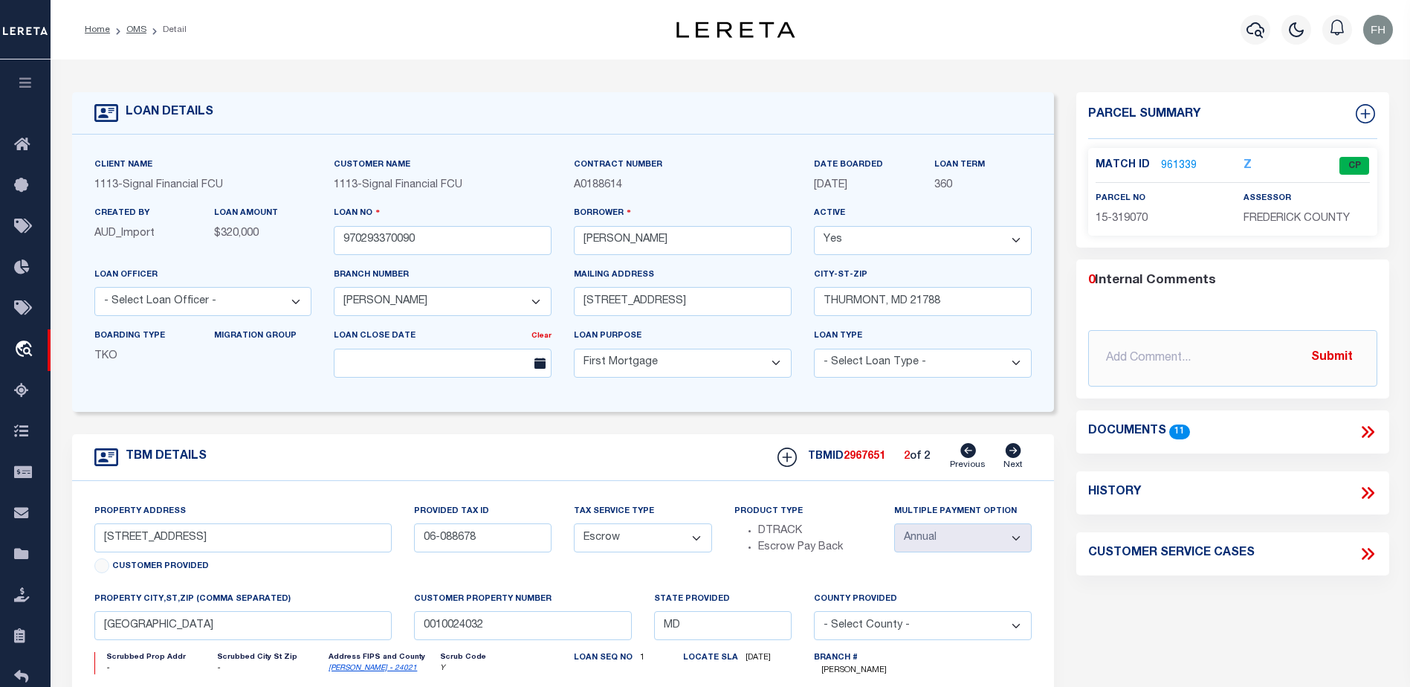
select select
type textarea "38,332 SQ FT, [GEOGRAPHIC_DATA]-W/[GEOGRAPHIC_DATA], [GEOGRAPHIC_DATA]"
